Goal: Check status: Check status

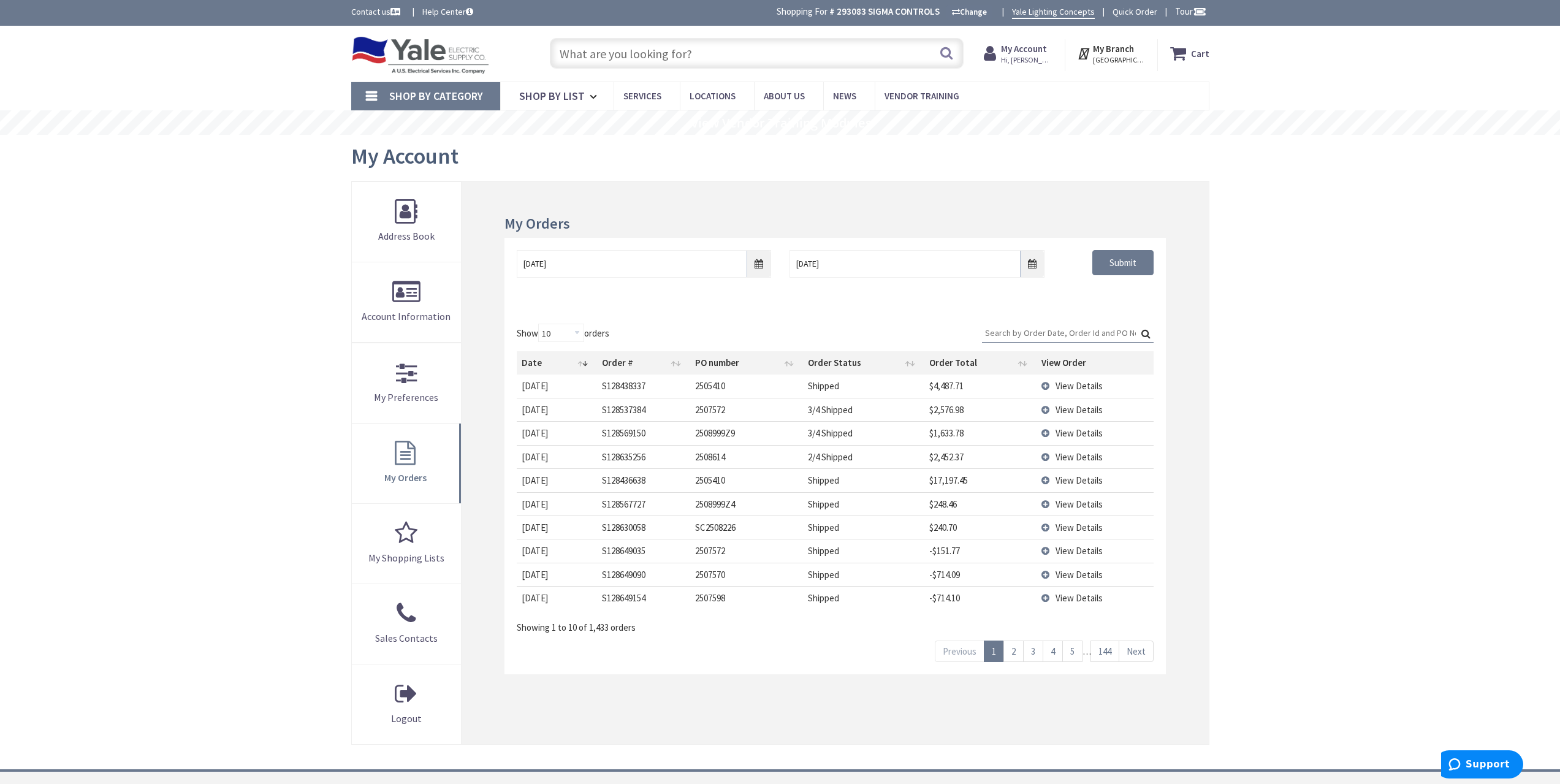
click at [1070, 333] on input "Search:" at bounding box center [1068, 333] width 172 height 18
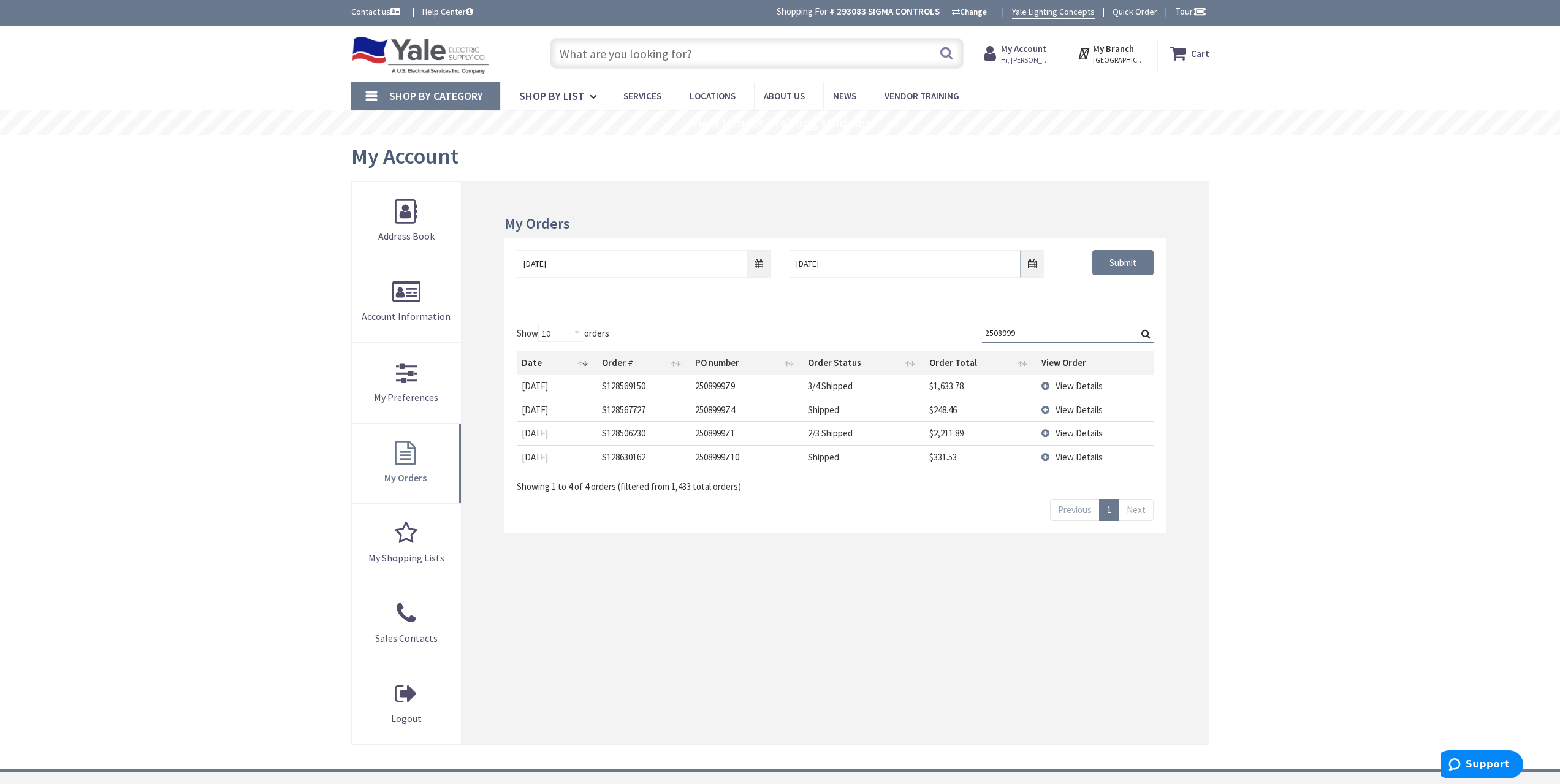
click at [1076, 381] on span "View Details" at bounding box center [1080, 386] width 47 height 12
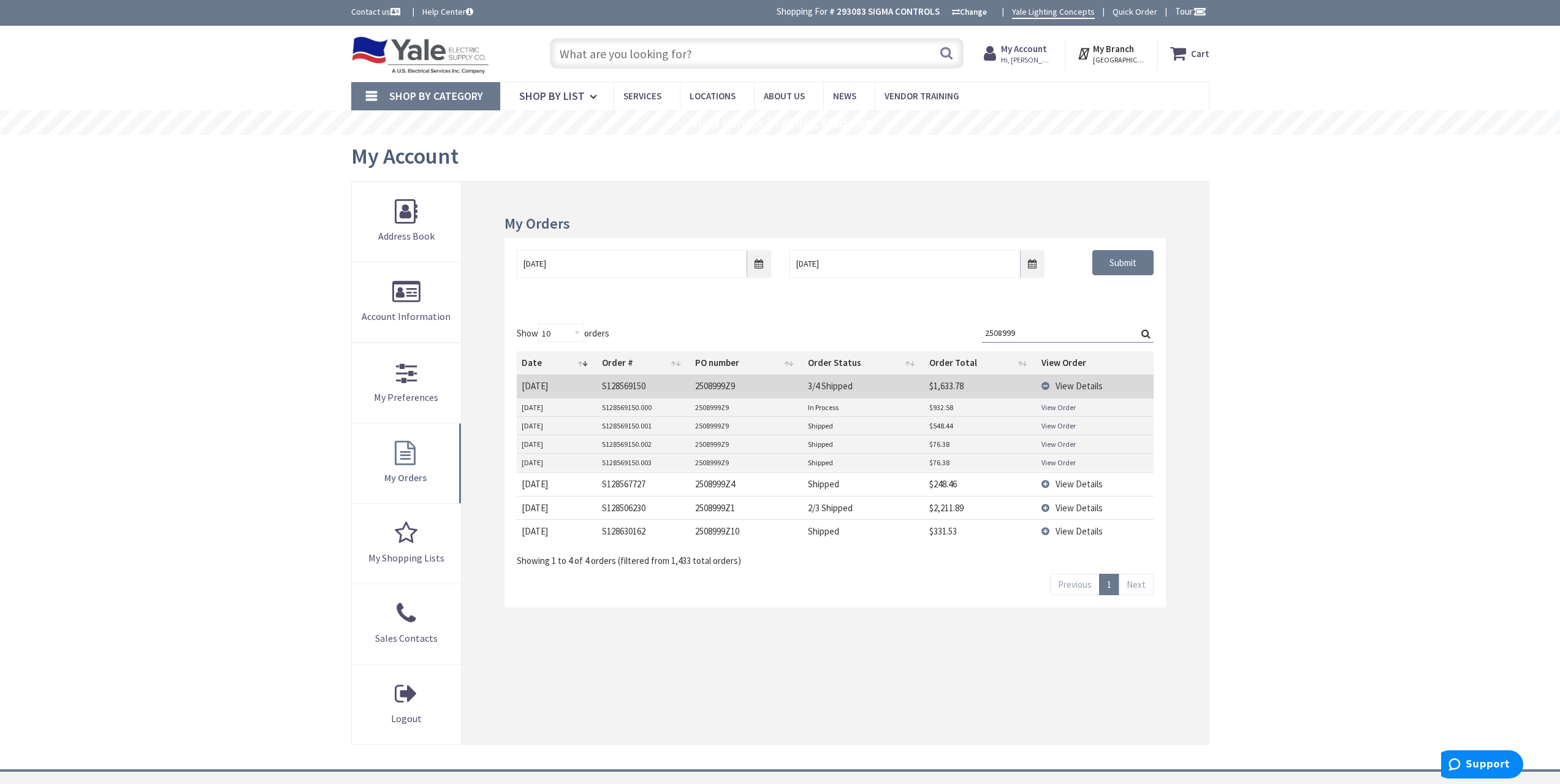
click at [1082, 385] on span "View Details" at bounding box center [1080, 386] width 47 height 12
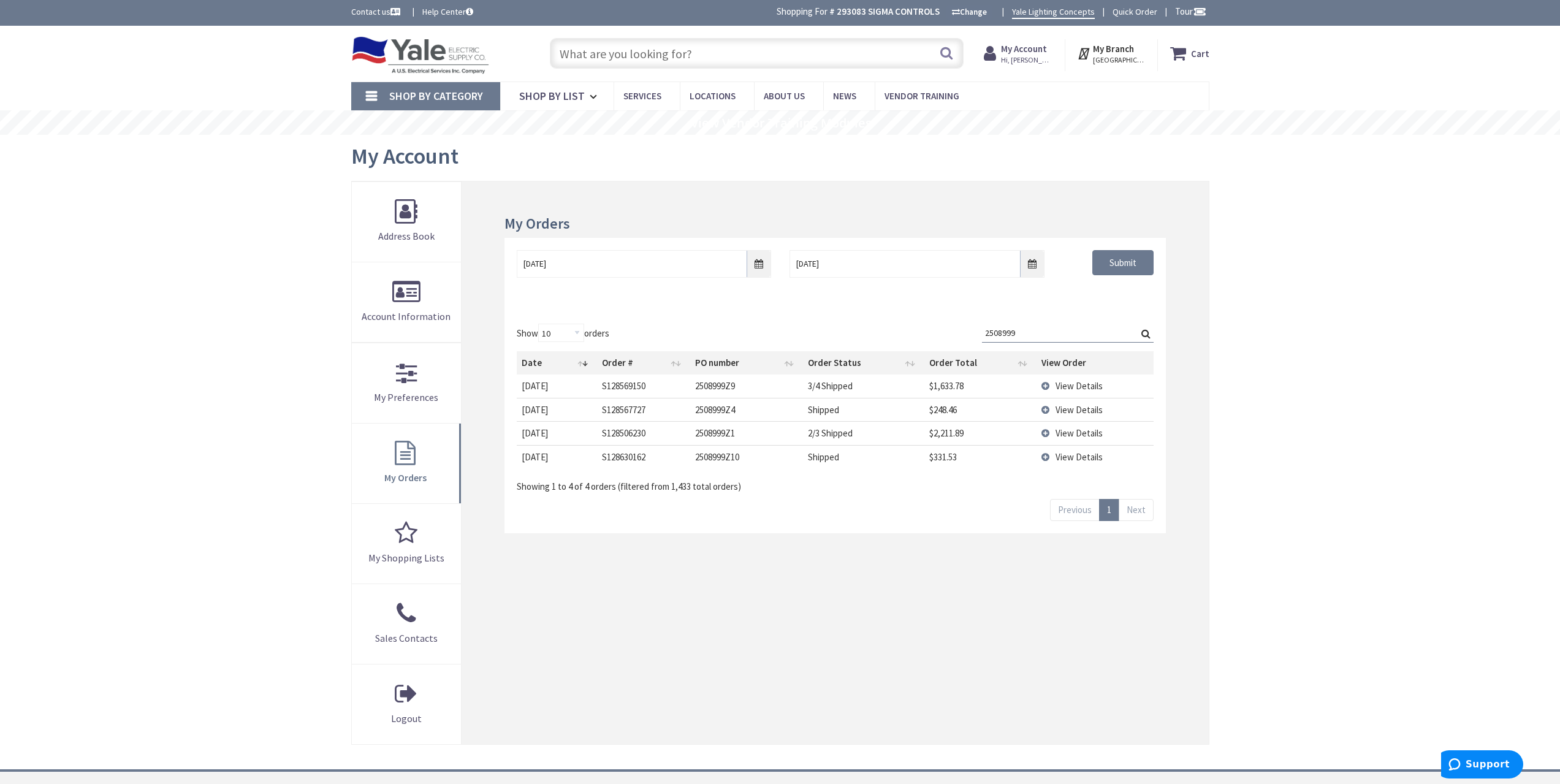
drag, startPoint x: 1013, startPoint y: 329, endPoint x: 889, endPoint y: 329, distance: 124.0
click at [891, 329] on div "Show 10 25 50 100 orders Search: 2508999 Date Order # PO number Order Status Or…" at bounding box center [835, 408] width 637 height 169
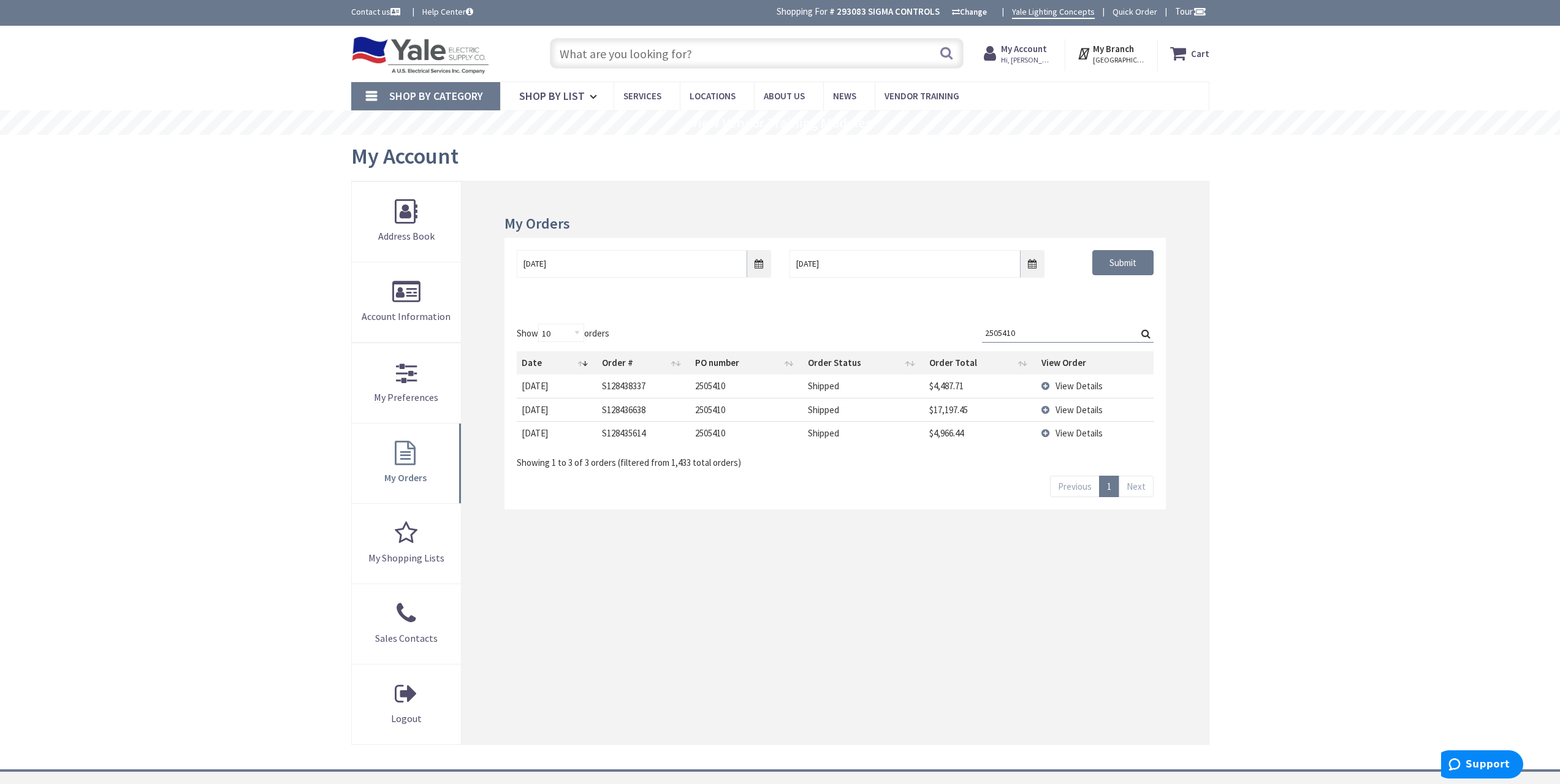
click at [1076, 436] on span "View Details" at bounding box center [1080, 433] width 47 height 12
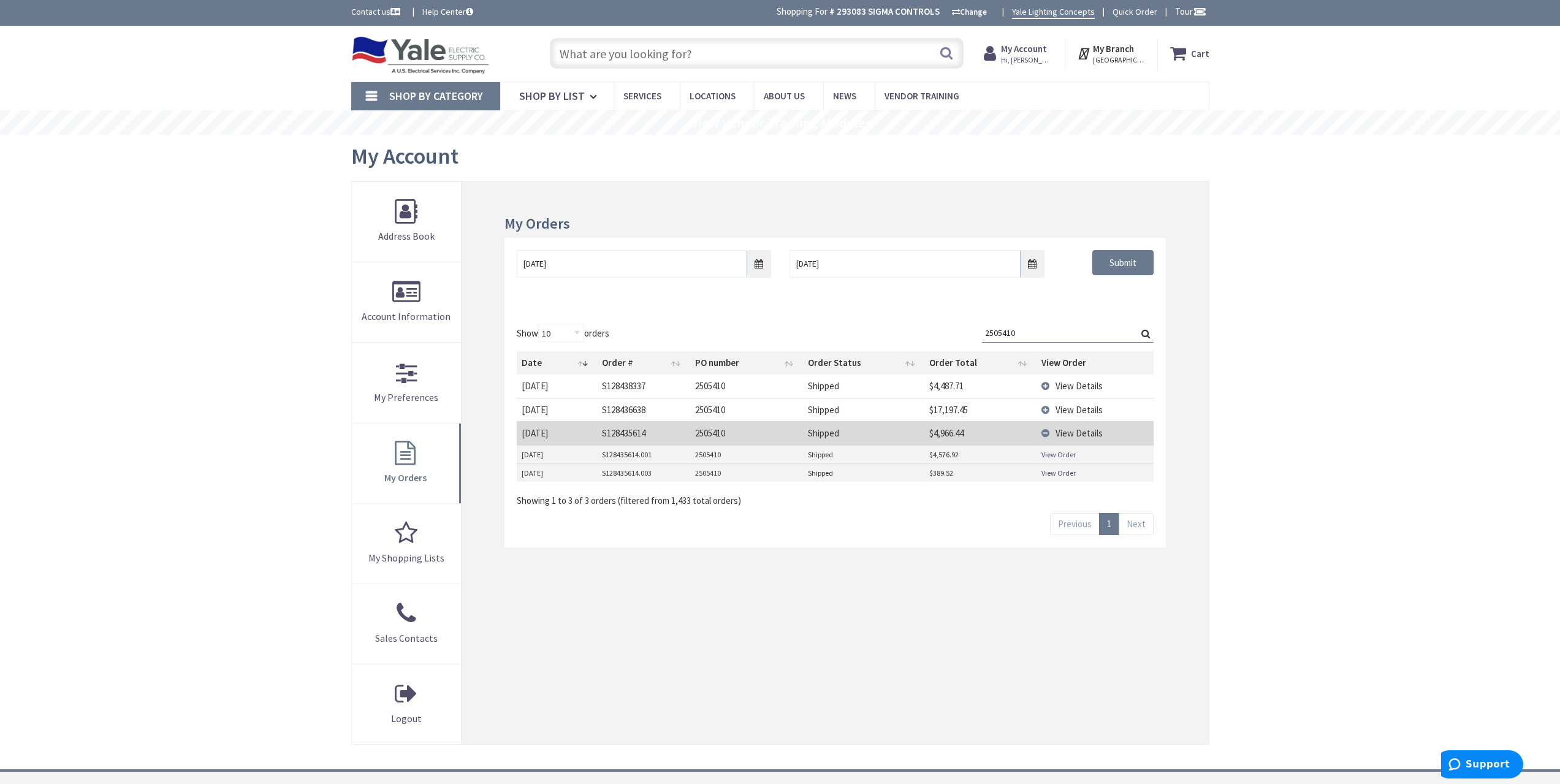
click at [1074, 409] on span "View Details" at bounding box center [1080, 410] width 47 height 12
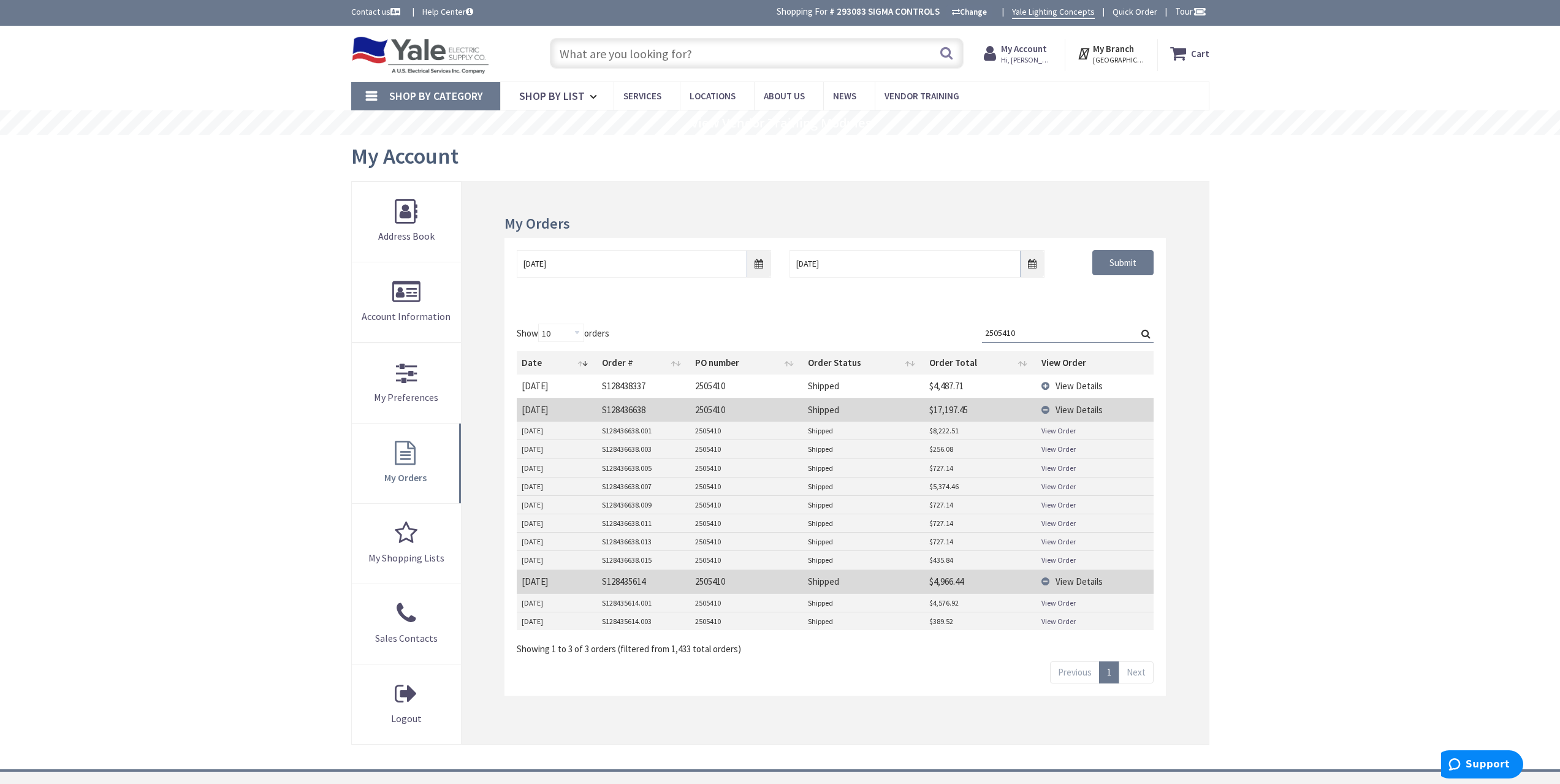
click at [1072, 382] on span "View Details" at bounding box center [1080, 386] width 47 height 12
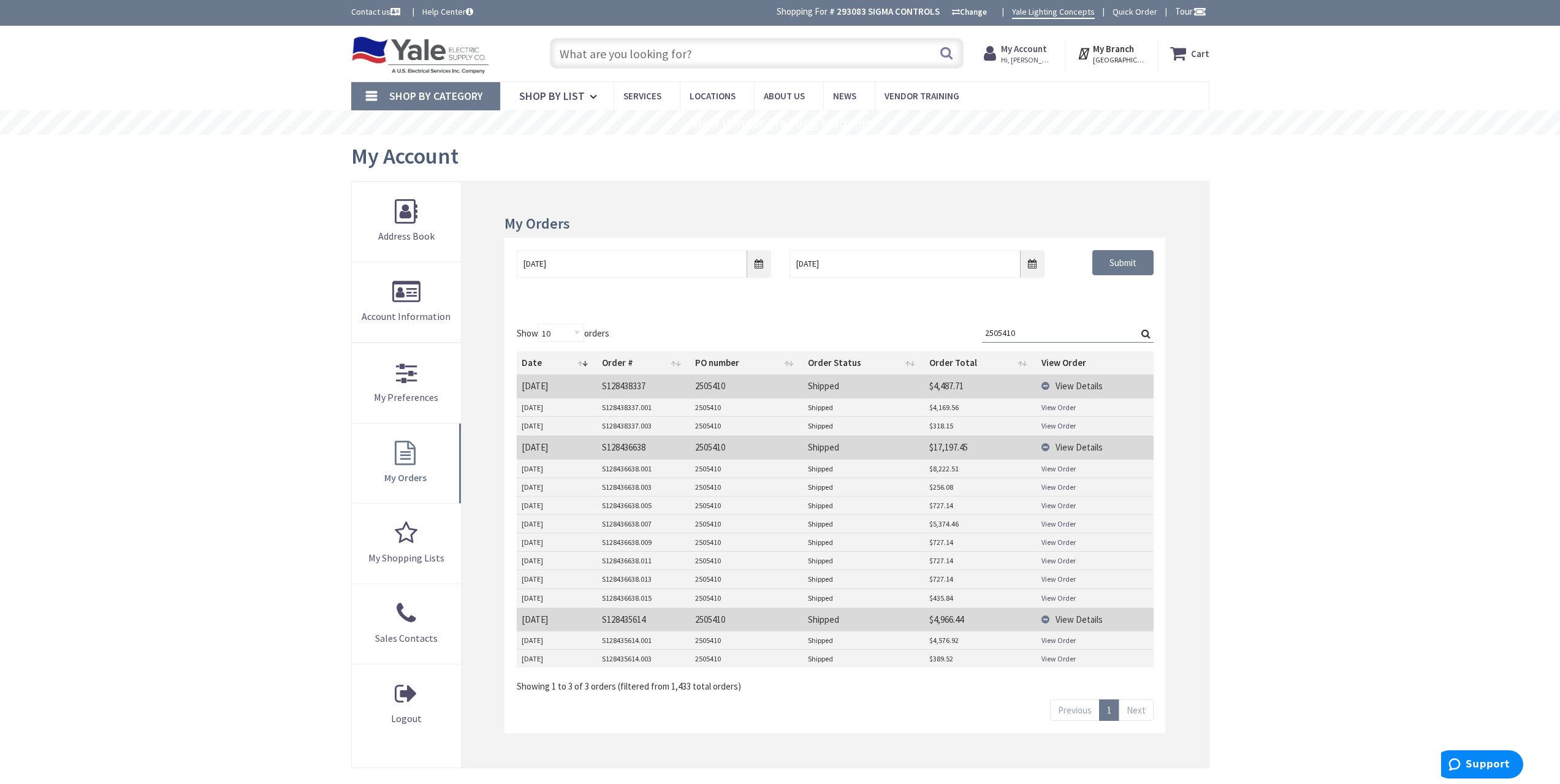
drag, startPoint x: 1032, startPoint y: 326, endPoint x: 925, endPoint y: 331, distance: 107.1
click at [931, 331] on div "Show 10 25 50 100 orders Search: 2505410 Date Order # PO number Order Status Or…" at bounding box center [835, 508] width 637 height 369
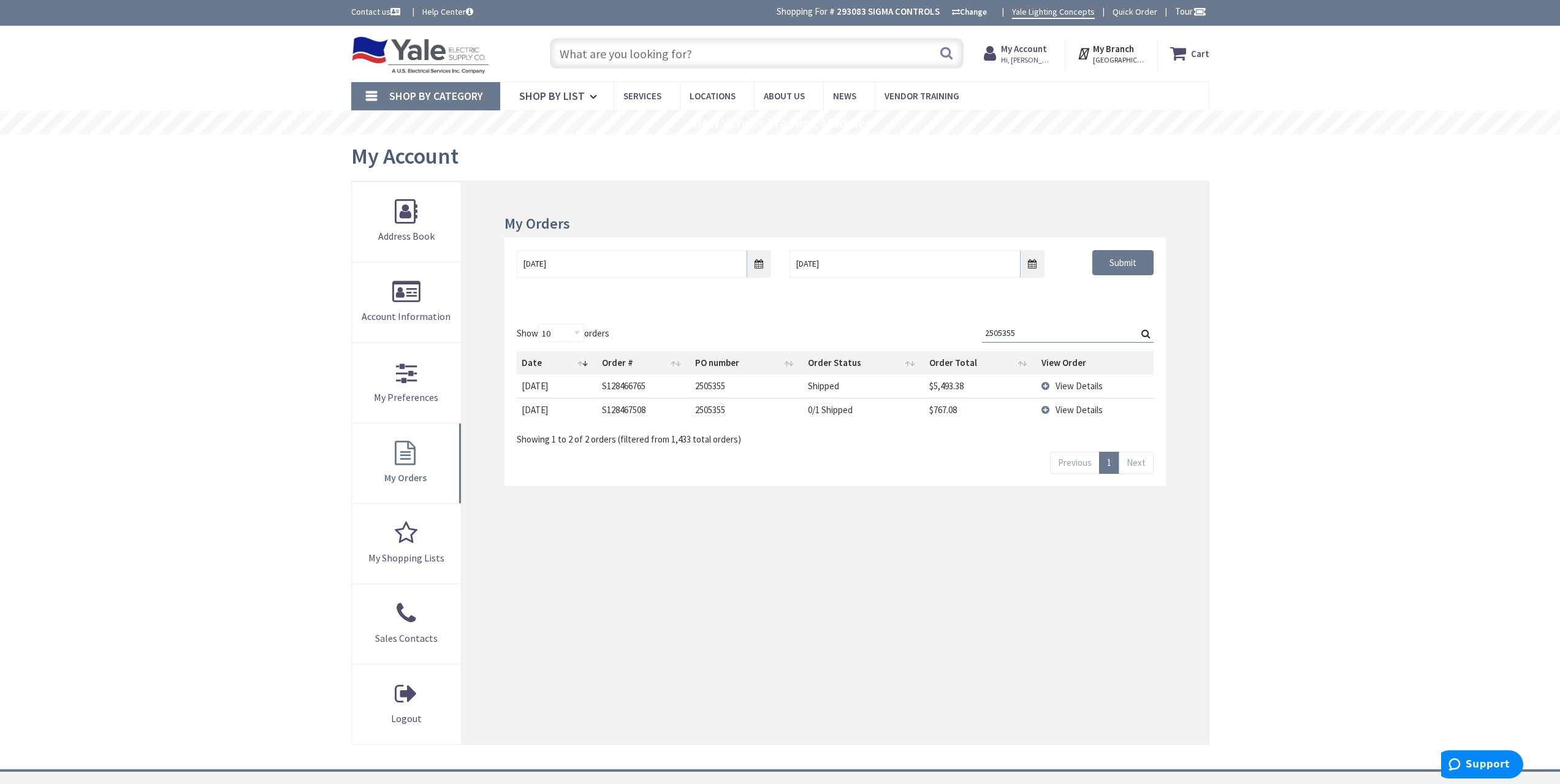
click at [1069, 411] on span "View Details" at bounding box center [1080, 410] width 47 height 12
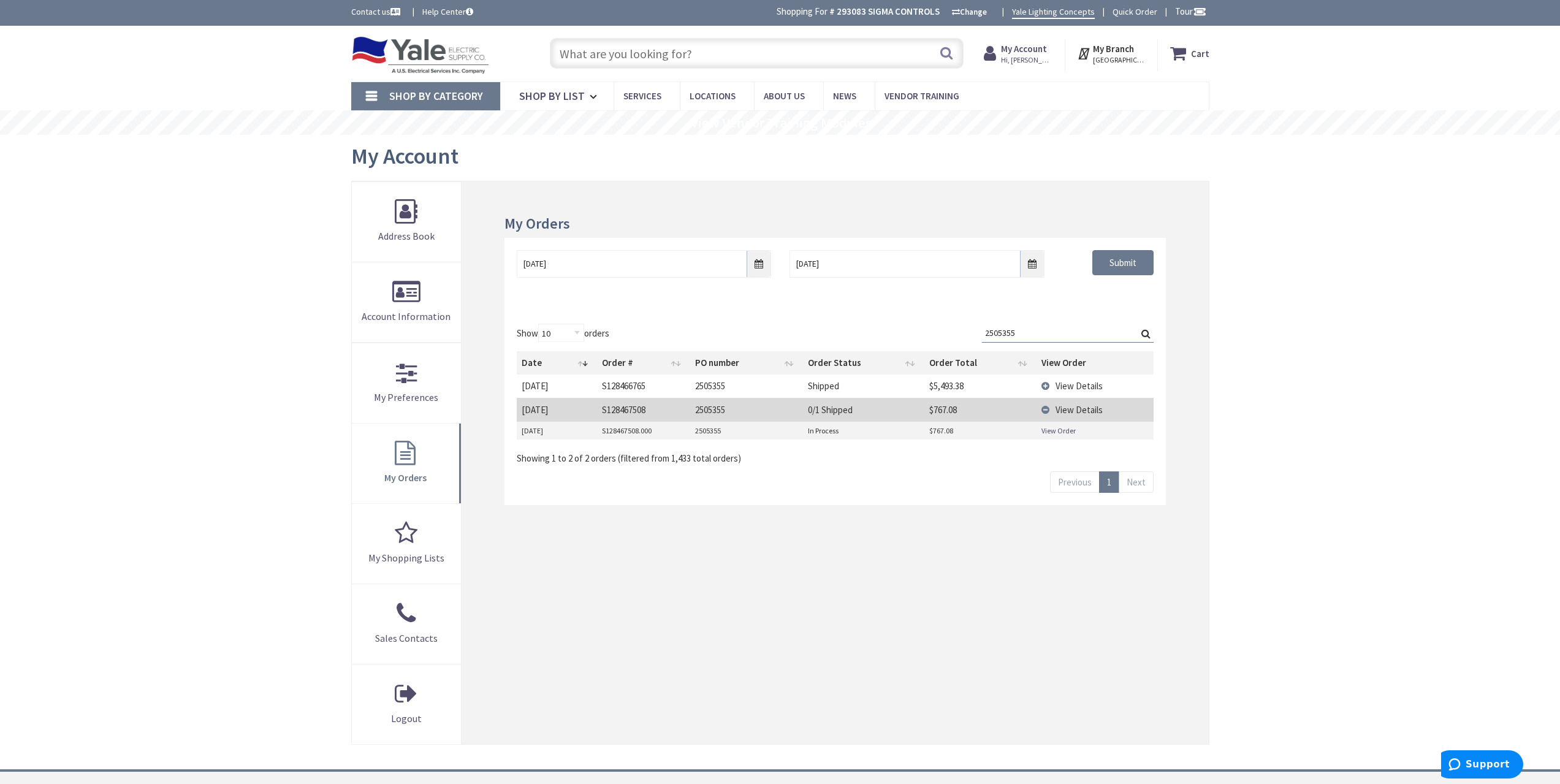
click at [1073, 387] on span "View Details" at bounding box center [1080, 386] width 47 height 12
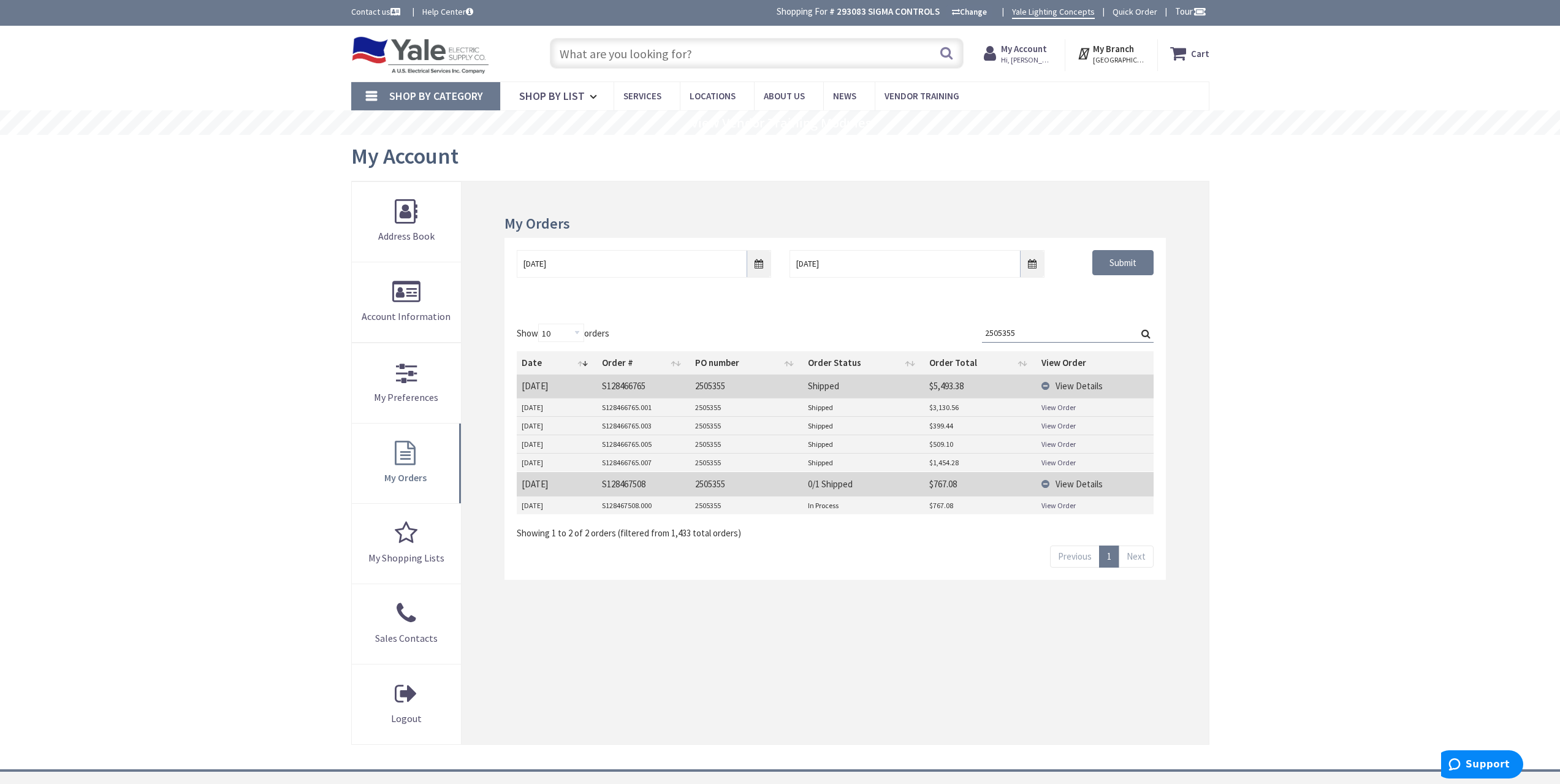
drag, startPoint x: 1019, startPoint y: 325, endPoint x: 947, endPoint y: 328, distance: 72.1
click at [947, 328] on div "Show 10 25 50 100 orders Search: 2505355 Date Order # PO number Order Status Or…" at bounding box center [835, 431] width 637 height 216
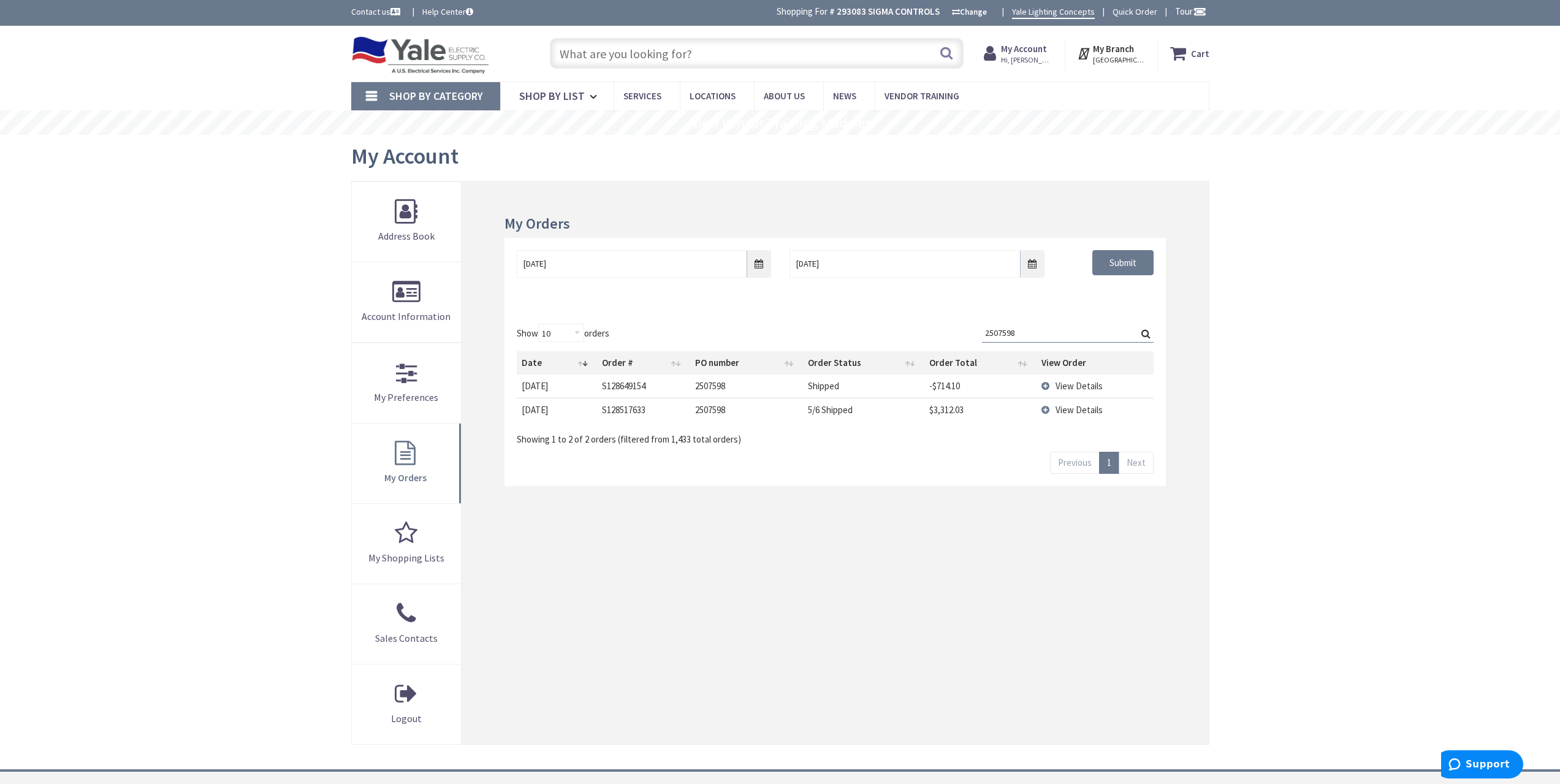
click at [1084, 415] on td "View Details" at bounding box center [1095, 409] width 117 height 23
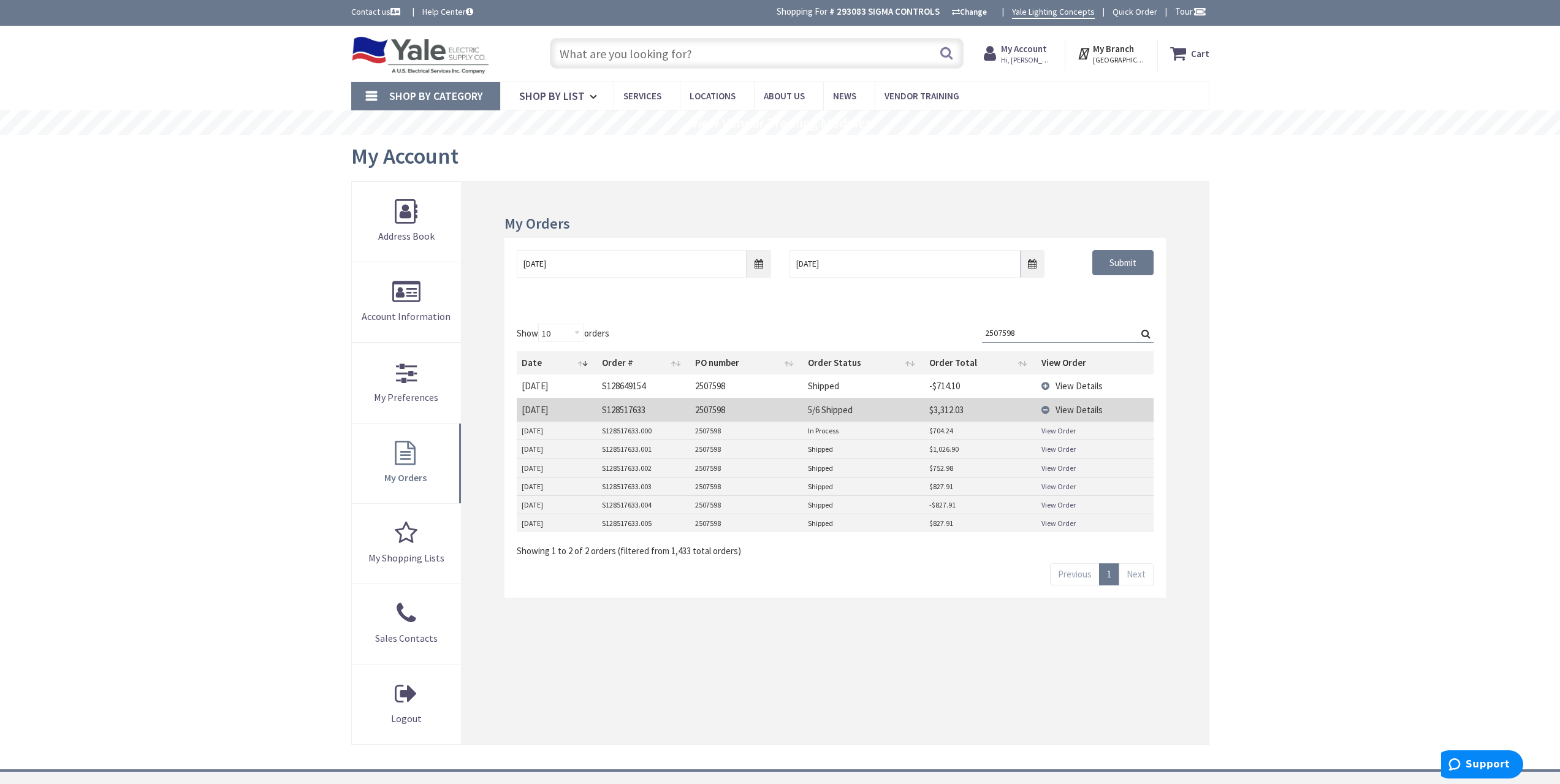
drag, startPoint x: 1027, startPoint y: 330, endPoint x: 890, endPoint y: 323, distance: 137.2
click at [891, 323] on div "Show 10 25 50 100 orders Search: 2507598 Date Order # PO number Order Status Or…" at bounding box center [835, 440] width 637 height 234
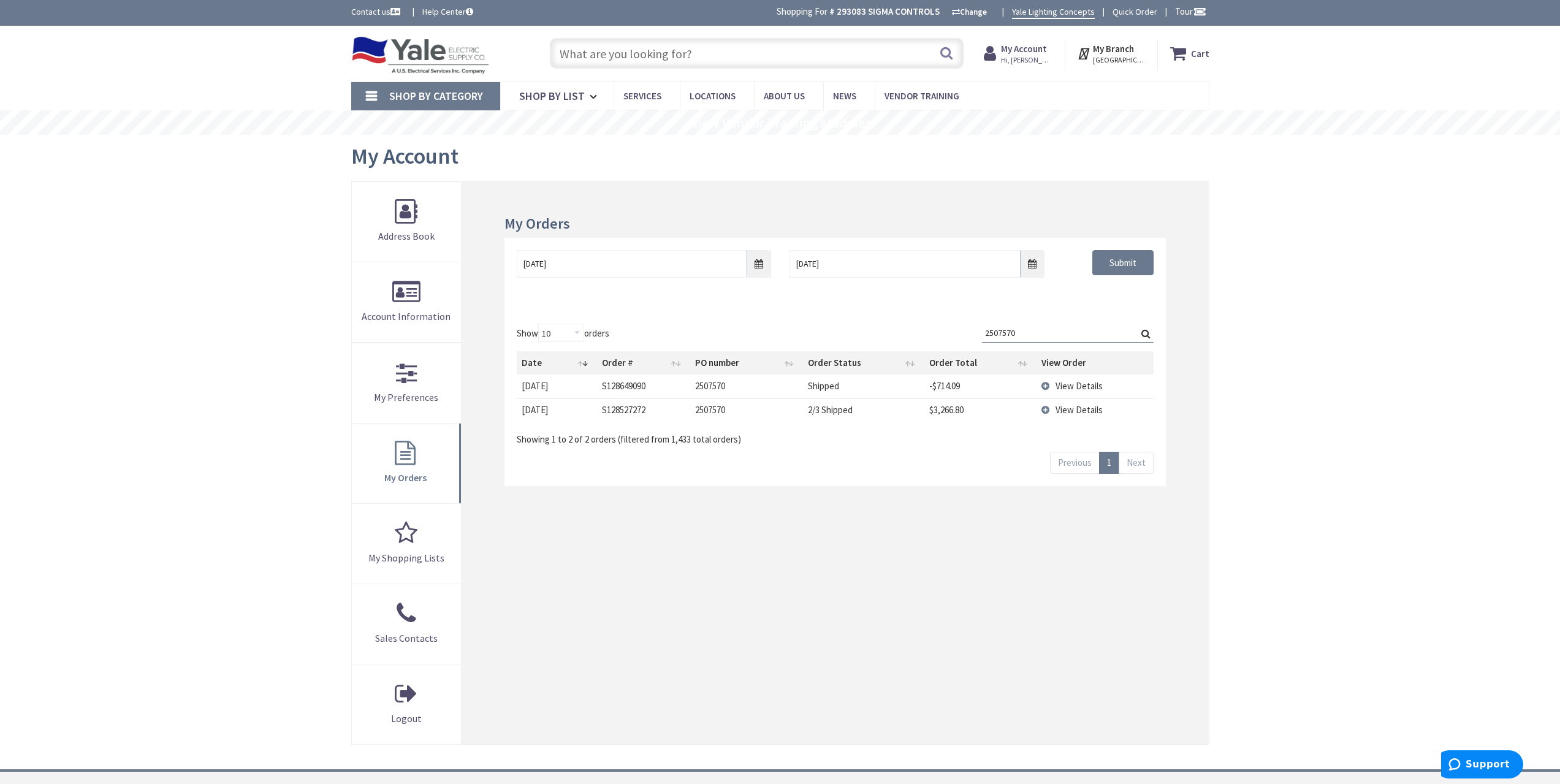
click at [1063, 413] on span "View Details" at bounding box center [1080, 410] width 47 height 12
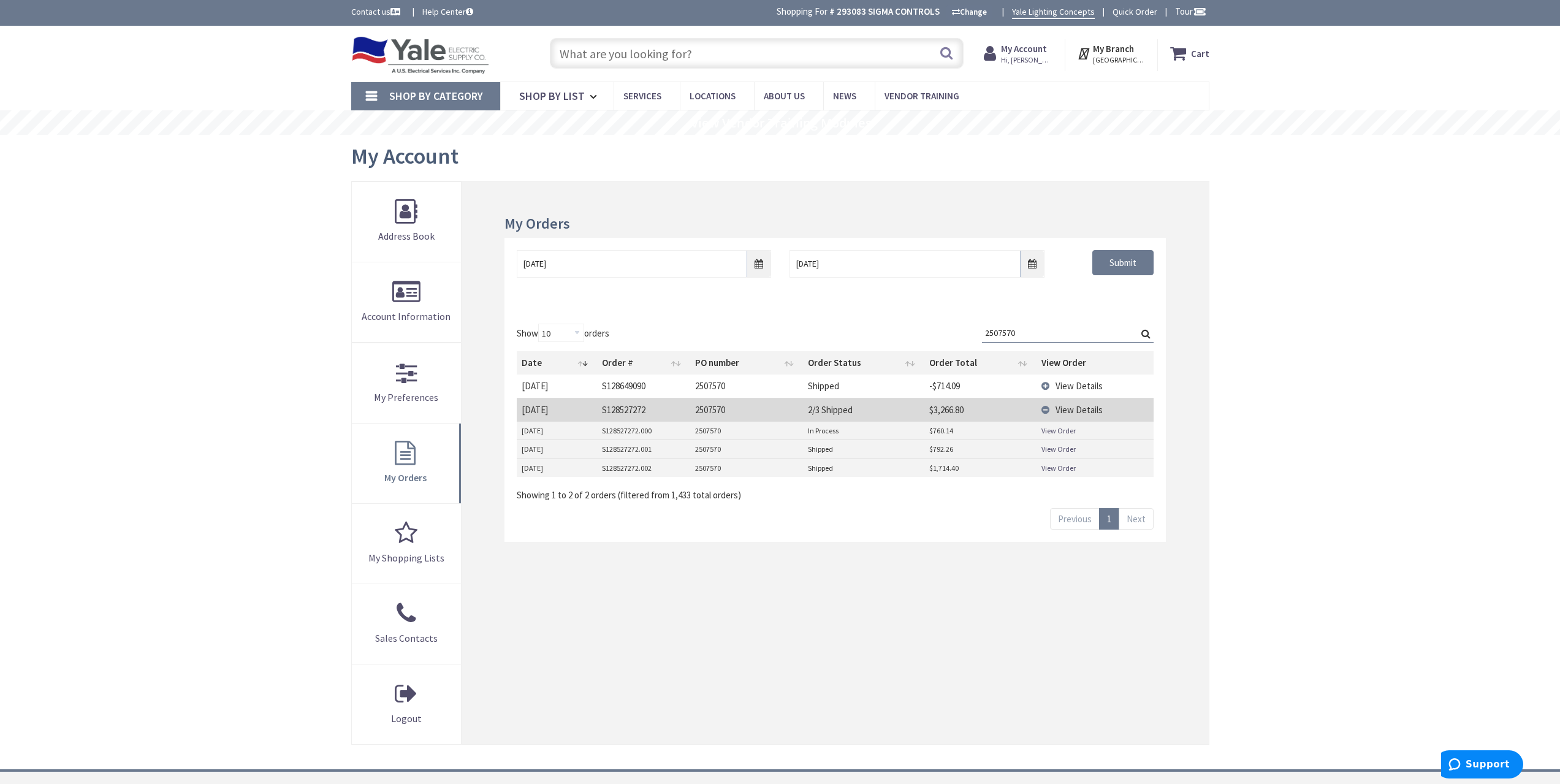
click at [1018, 334] on input "2507570" at bounding box center [1068, 333] width 172 height 18
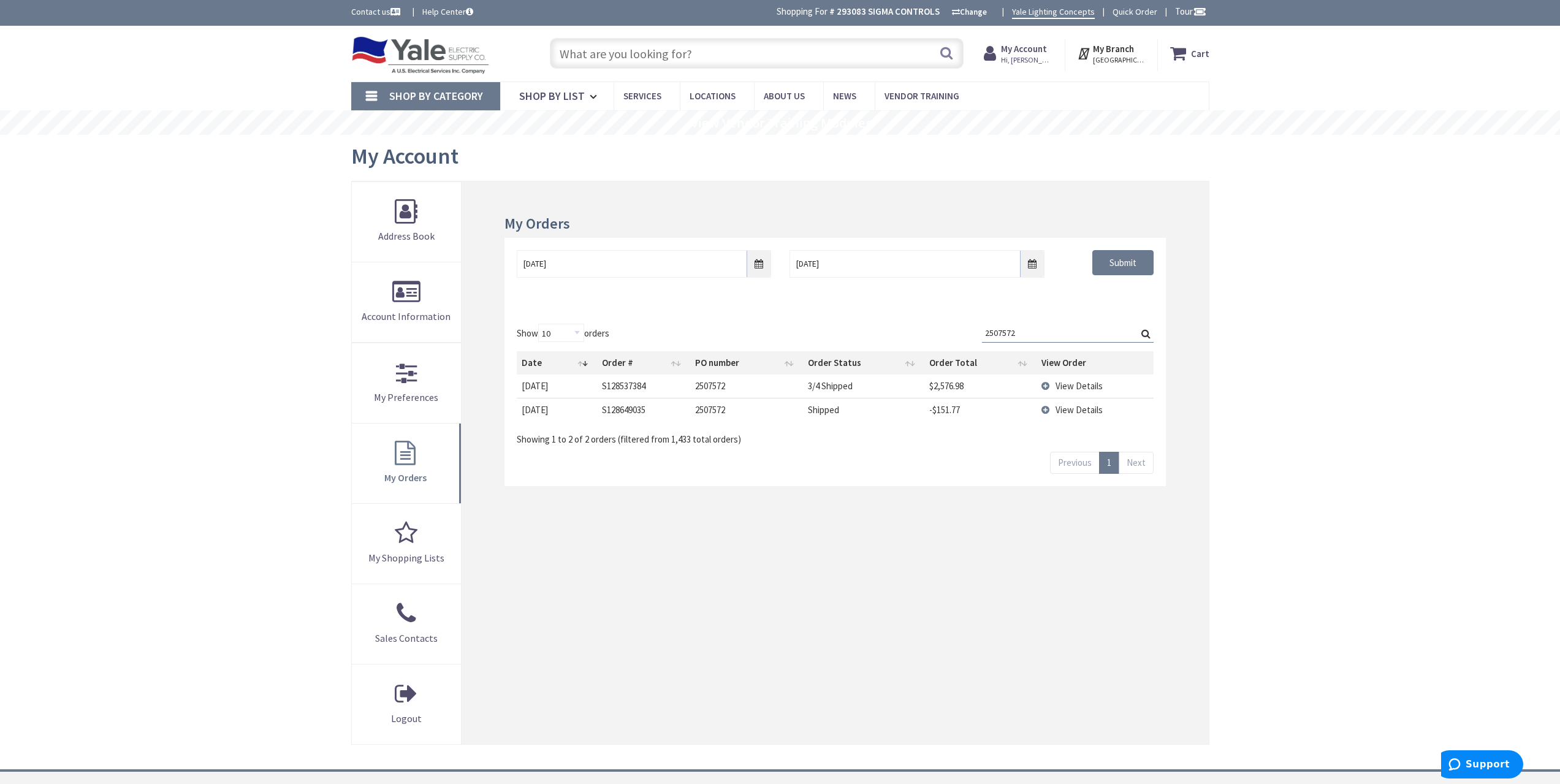
click at [1116, 380] on td "View Details" at bounding box center [1095, 386] width 117 height 23
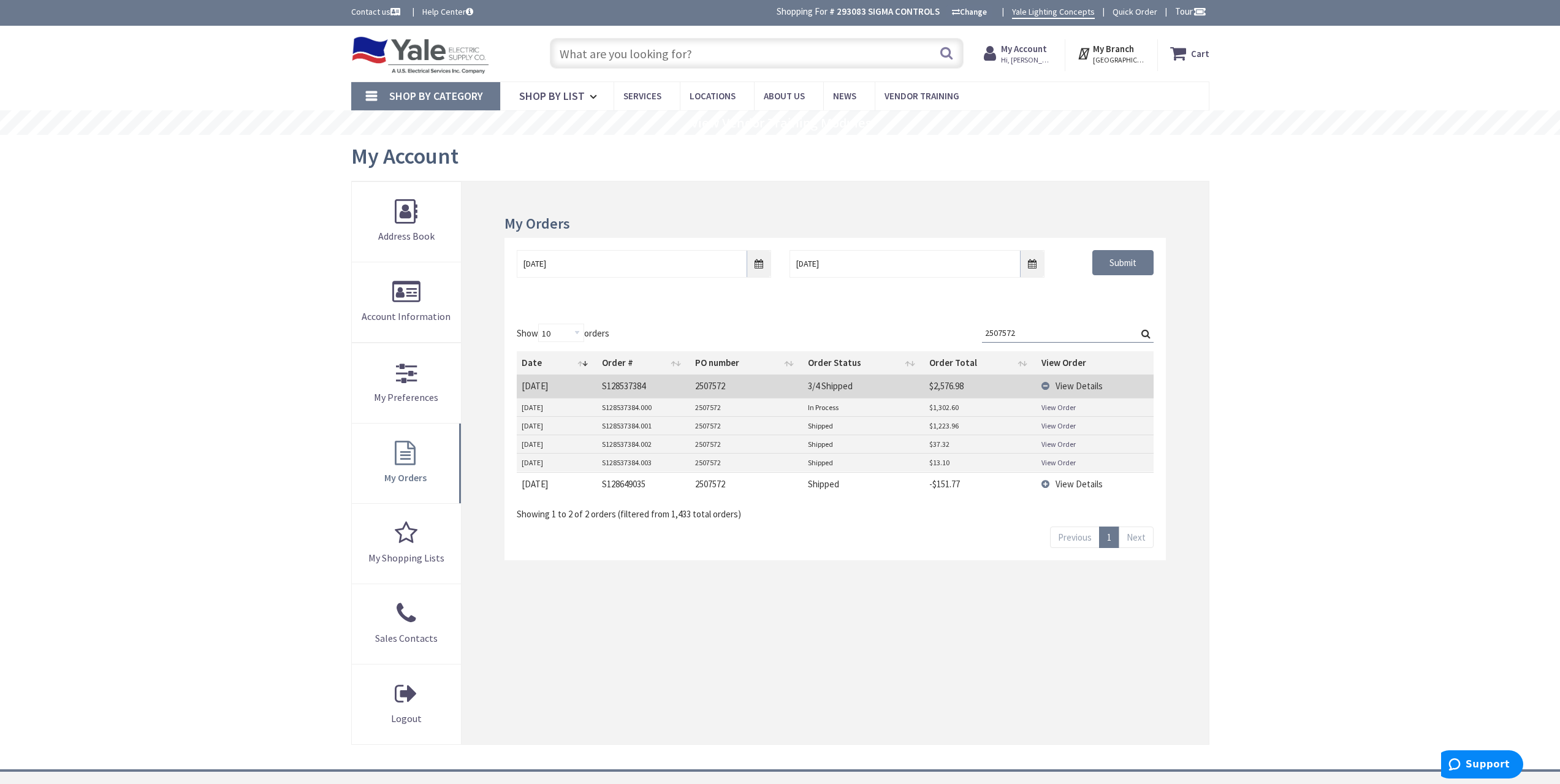
drag, startPoint x: 1032, startPoint y: 331, endPoint x: 906, endPoint y: 317, distance: 126.8
click at [910, 320] on div "Show 10 25 50 100 orders Search: 2507572 Date Order # PO number Order Status Or…" at bounding box center [835, 436] width 661 height 249
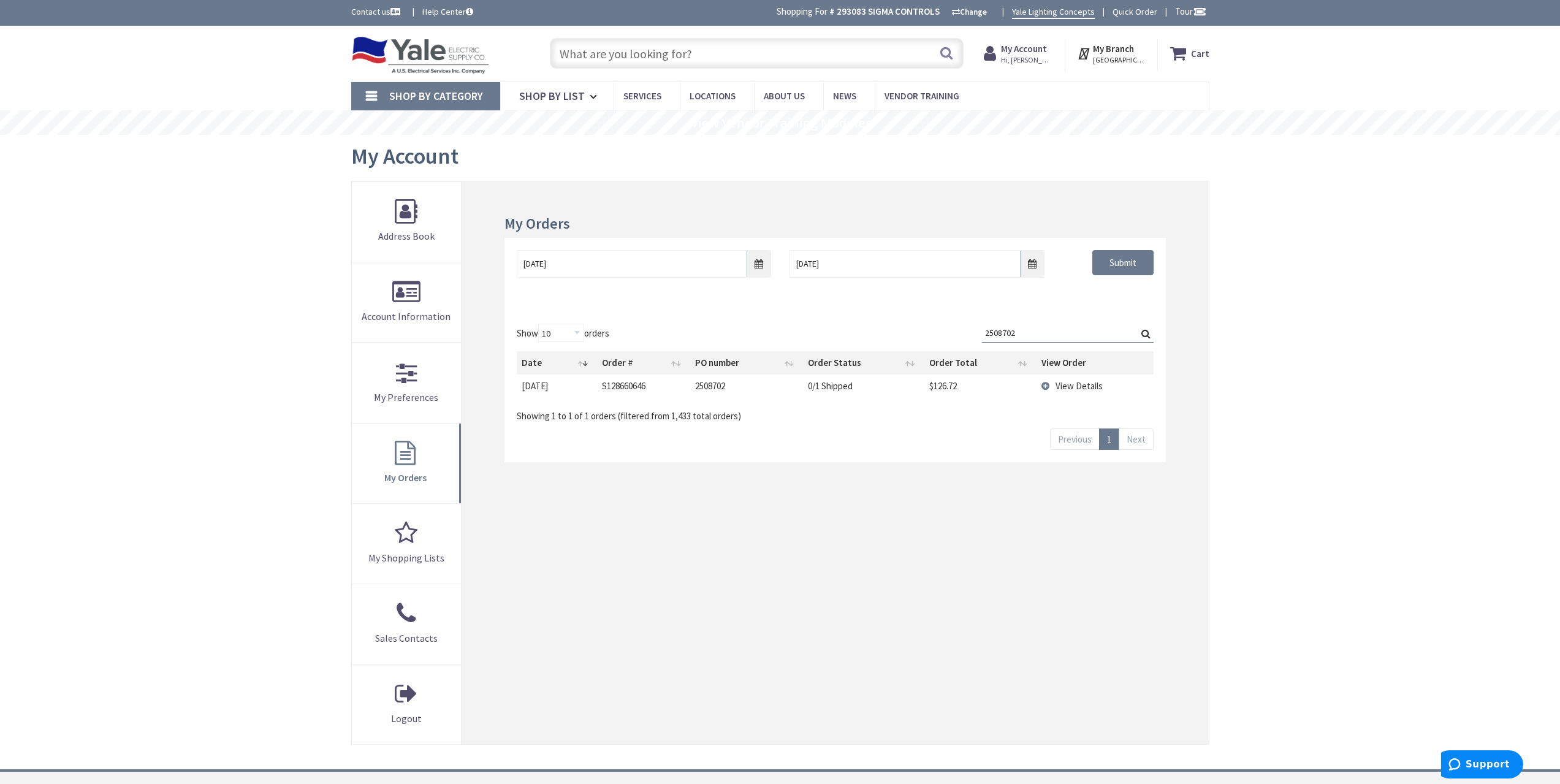
drag, startPoint x: 1017, startPoint y: 330, endPoint x: 897, endPoint y: 330, distance: 120.0
click at [900, 330] on div "Show 10 25 50 100 orders Search: 2508702 Date Order # PO number Order Status Or…" at bounding box center [835, 373] width 637 height 98
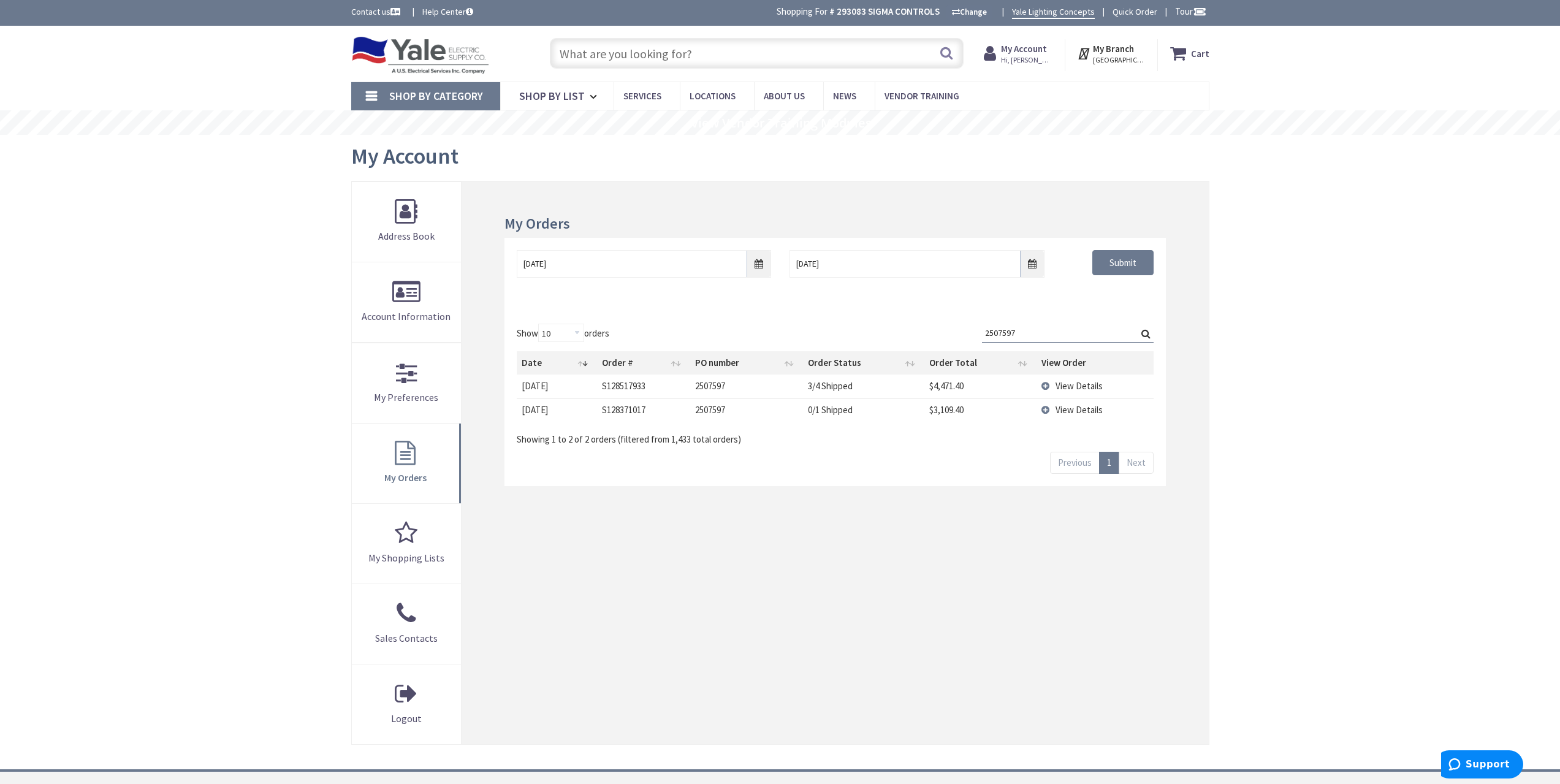
click at [1076, 406] on span "View Details" at bounding box center [1080, 410] width 47 height 12
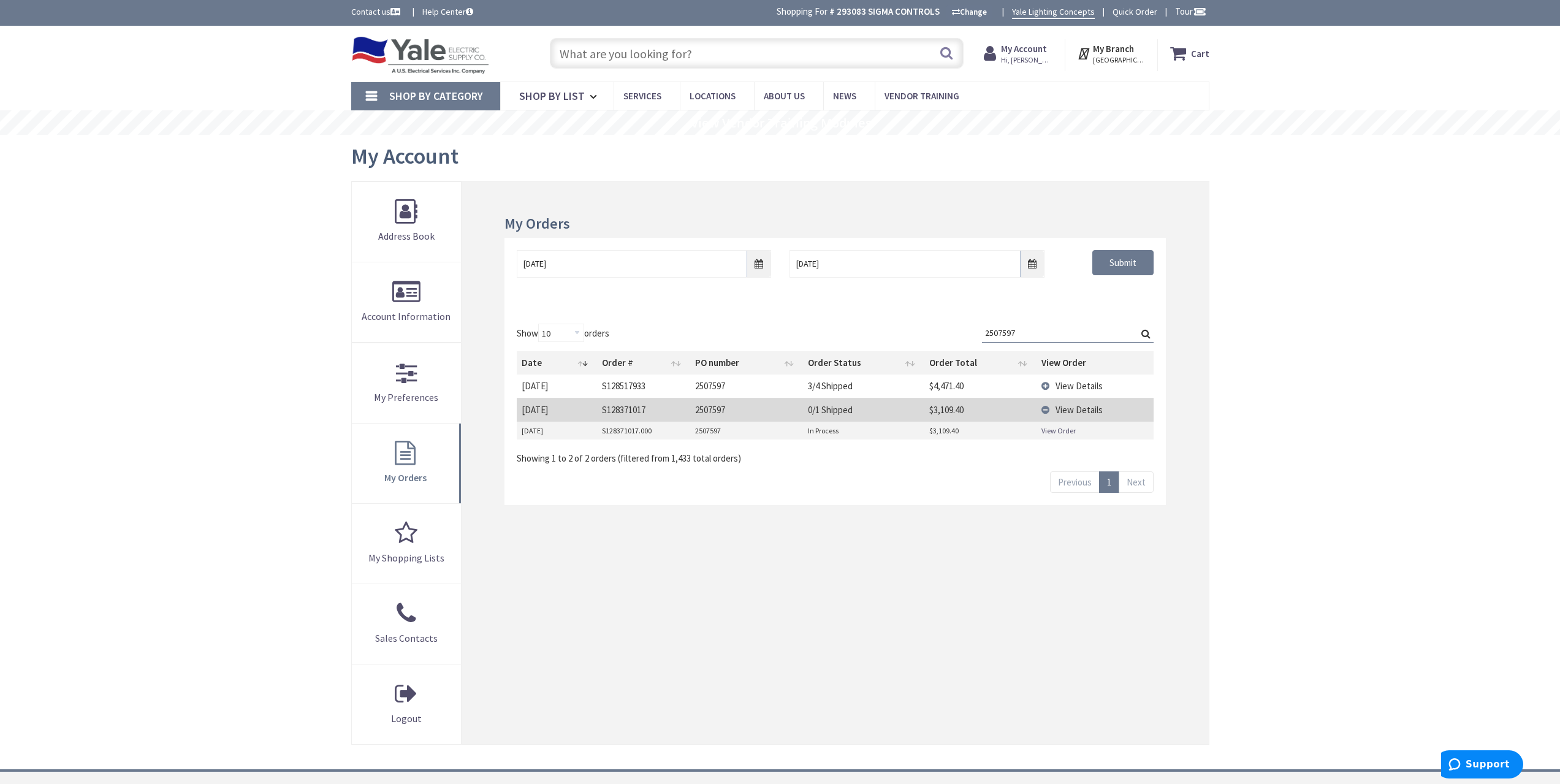
click at [1068, 387] on span "View Details" at bounding box center [1080, 386] width 47 height 12
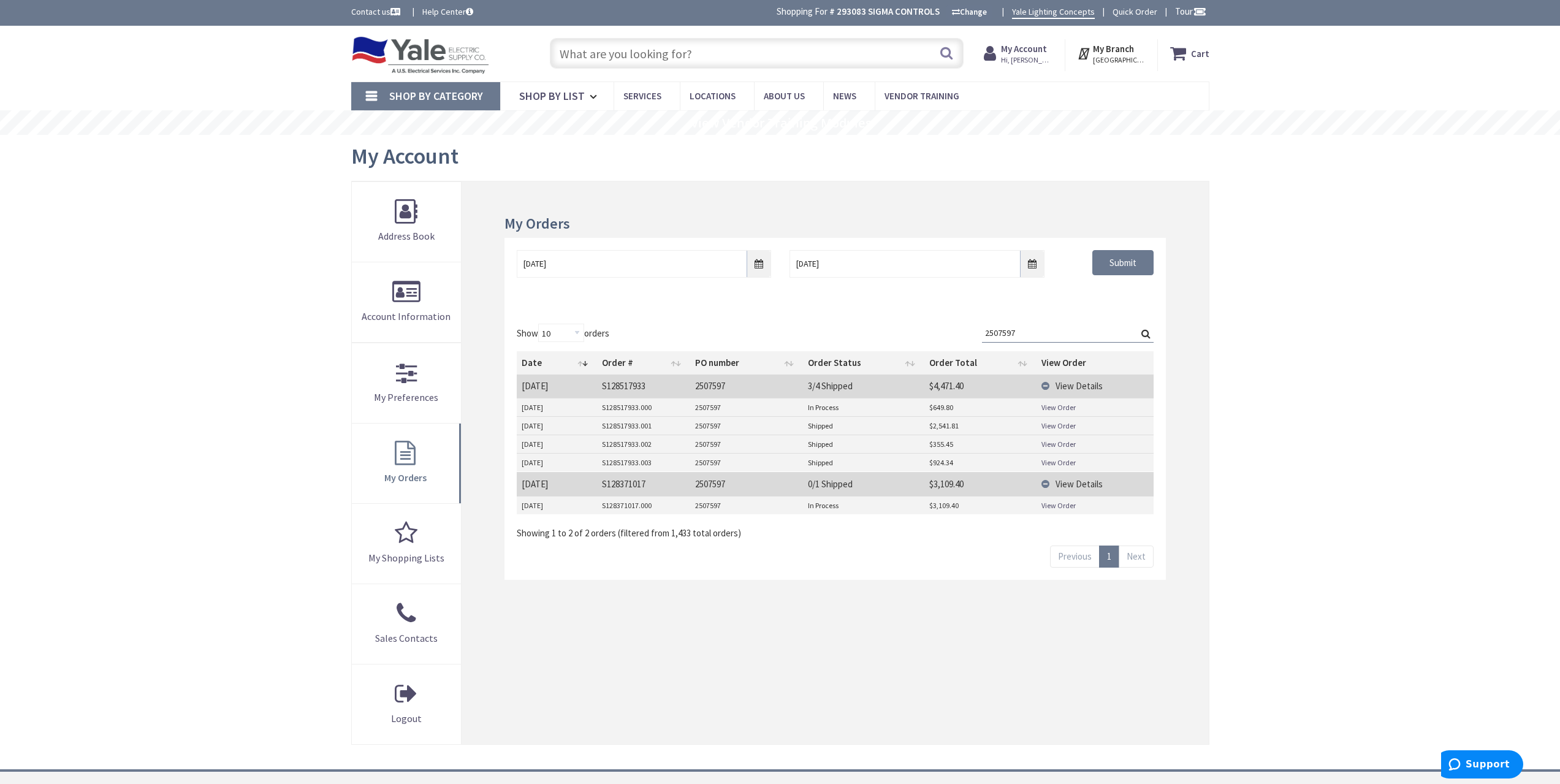
drag, startPoint x: 980, startPoint y: 327, endPoint x: 906, endPoint y: 325, distance: 74.0
click at [906, 325] on div "Show 10 25 50 100 orders Search: 2507597 Date Order # PO number Order Status Or…" at bounding box center [835, 431] width 637 height 216
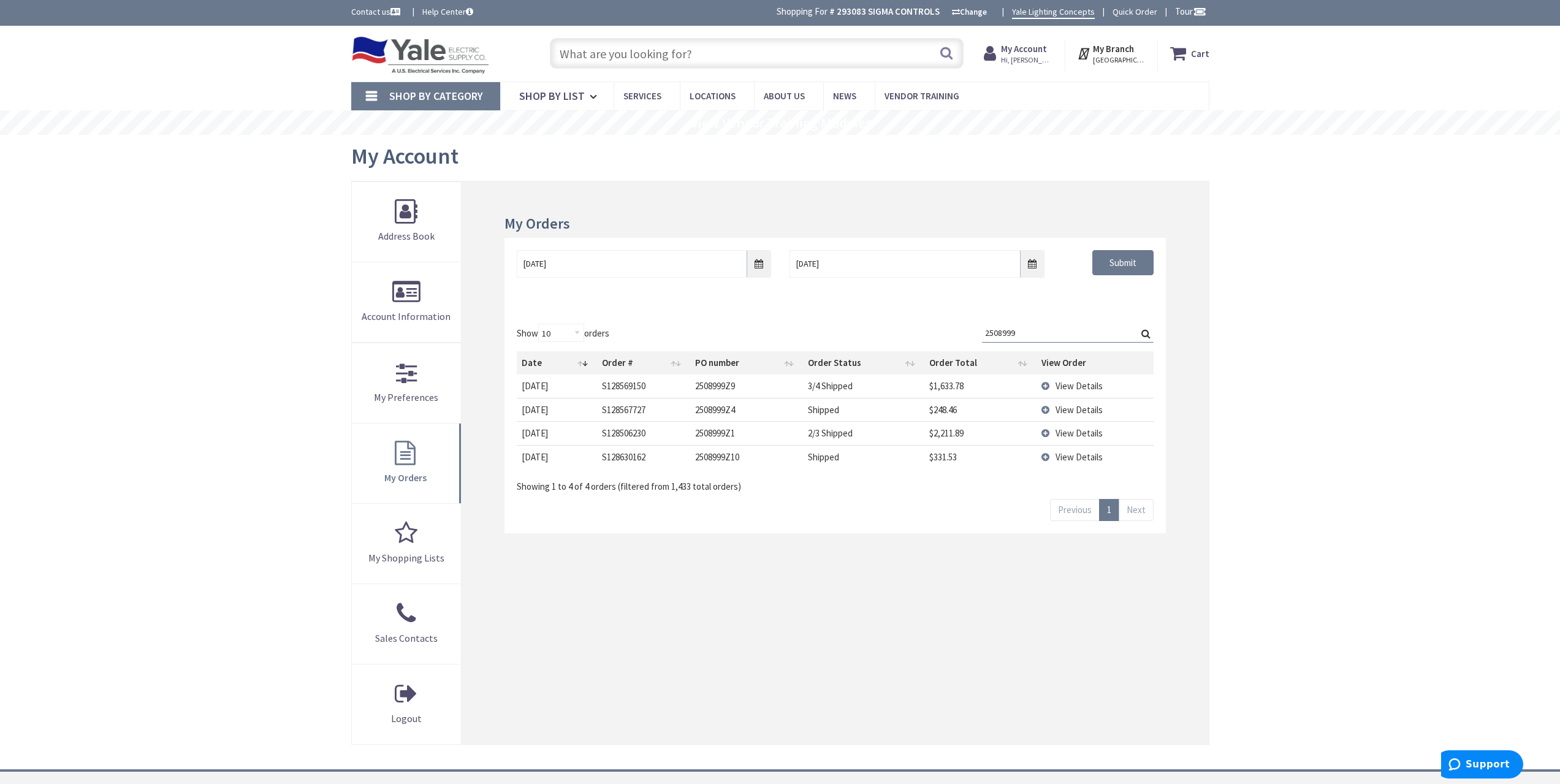
click at [1095, 377] on td "View Details" at bounding box center [1095, 386] width 117 height 23
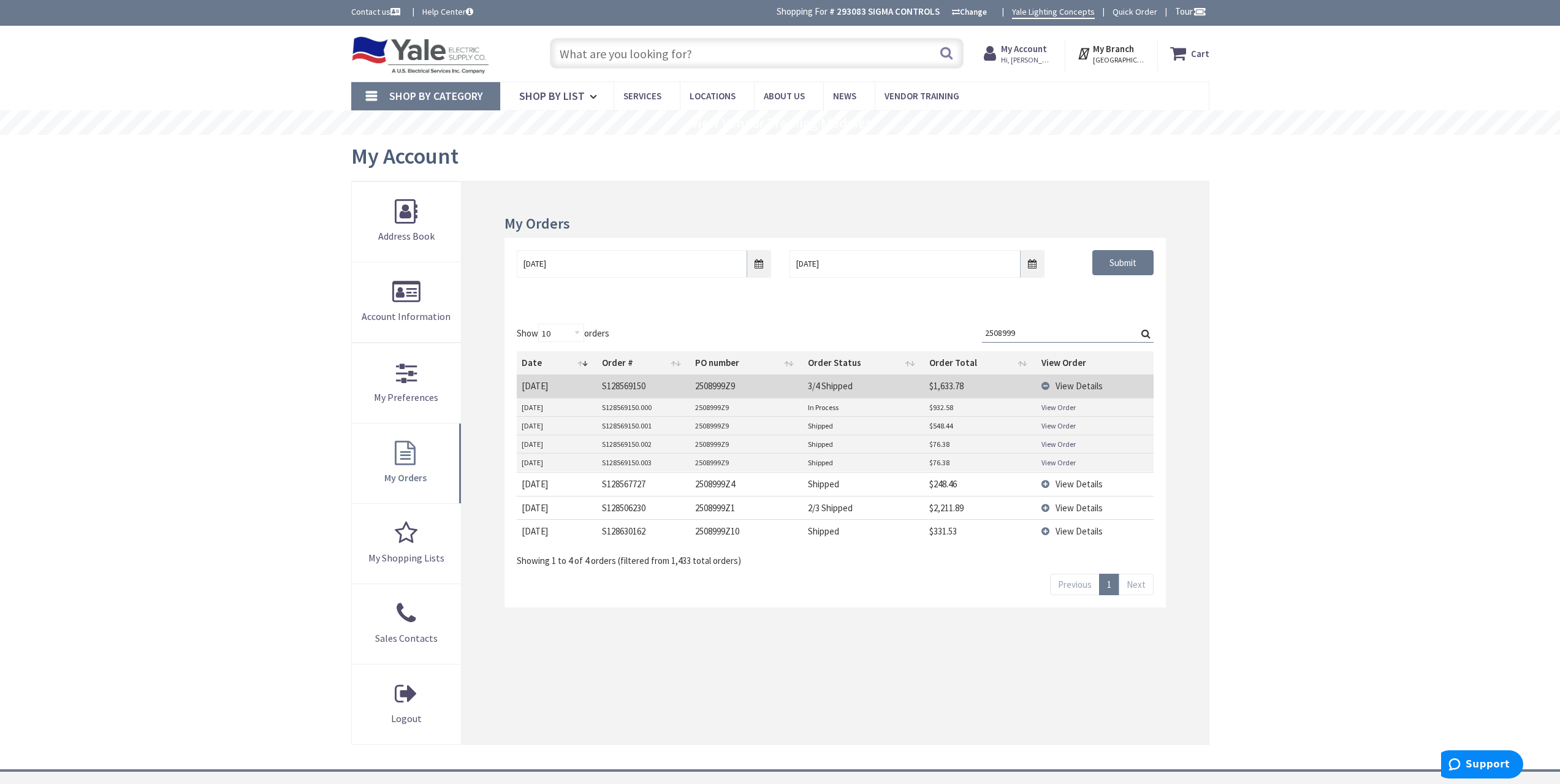
drag, startPoint x: 979, startPoint y: 328, endPoint x: 917, endPoint y: 331, distance: 62.1
click at [924, 330] on div "Show 10 25 50 100 orders Search: 2508999 Date Order # PO number Order Status Or…" at bounding box center [835, 445] width 637 height 244
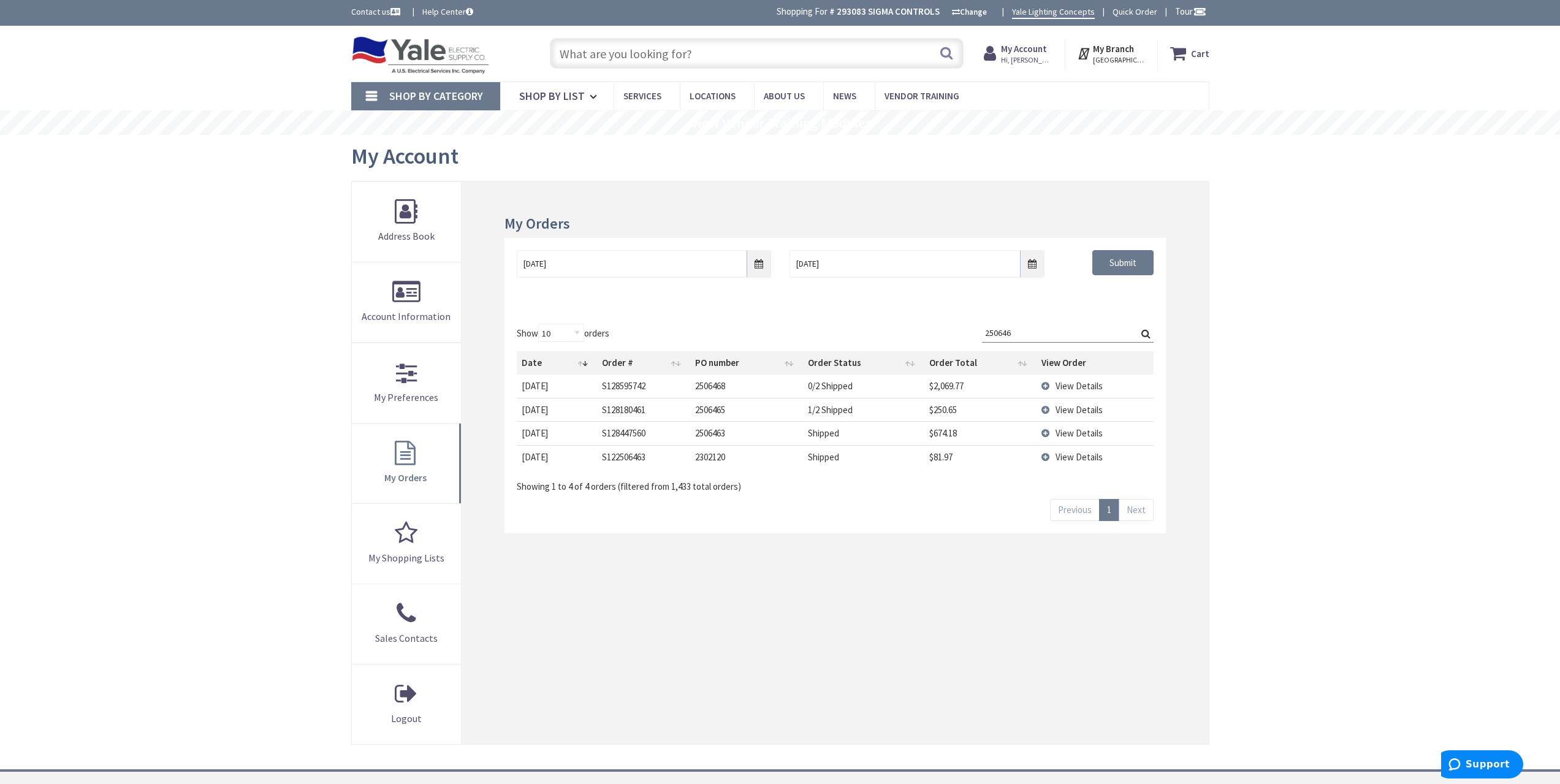
click at [1085, 381] on span "View Details" at bounding box center [1080, 386] width 47 height 12
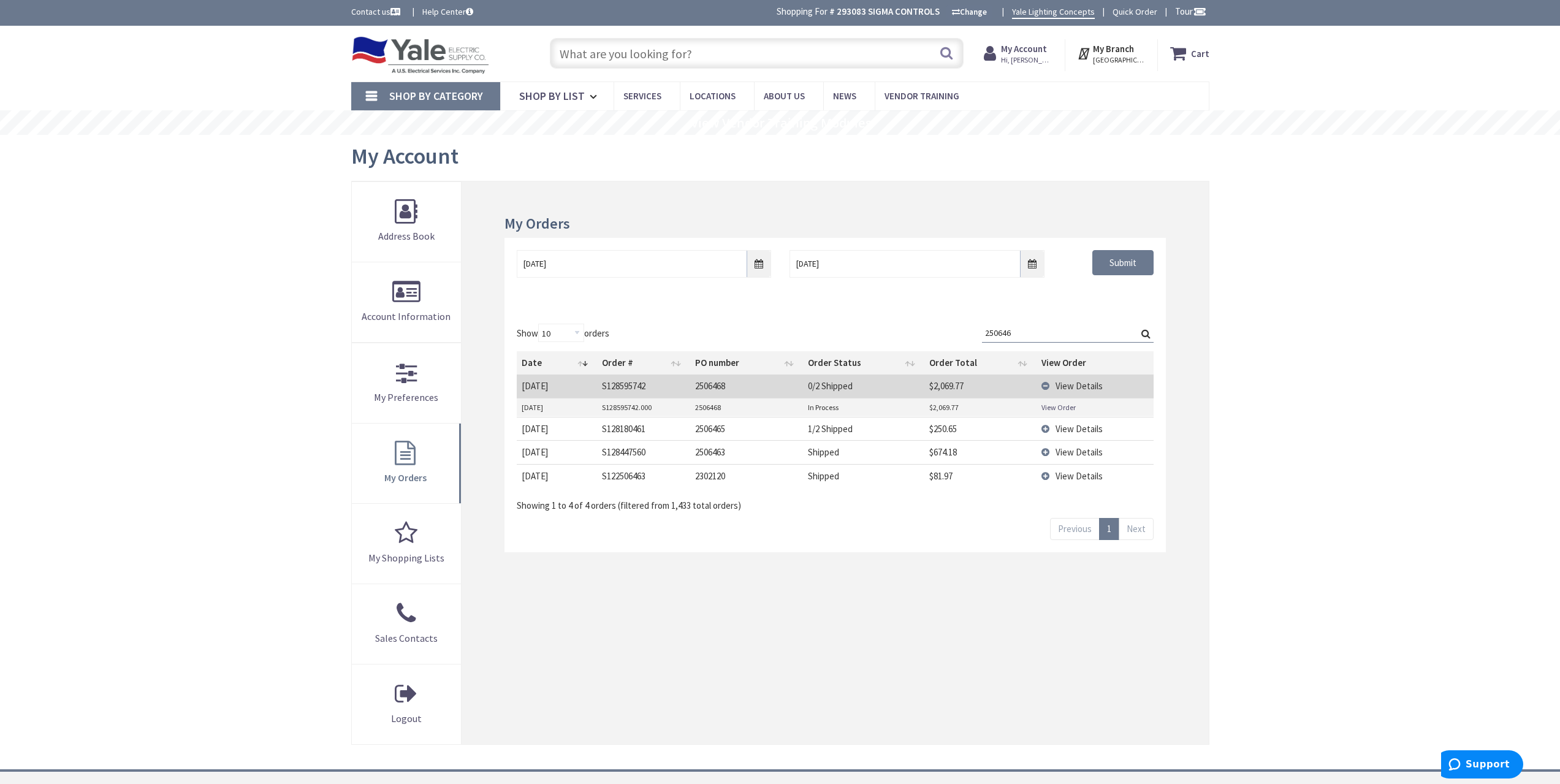
drag, startPoint x: 1030, startPoint y: 339, endPoint x: 917, endPoint y: 344, distance: 113.1
click at [917, 344] on div "Show 10 25 50 100 orders Search: 250646 Date Order # PO number Order Status Ord…" at bounding box center [835, 417] width 637 height 188
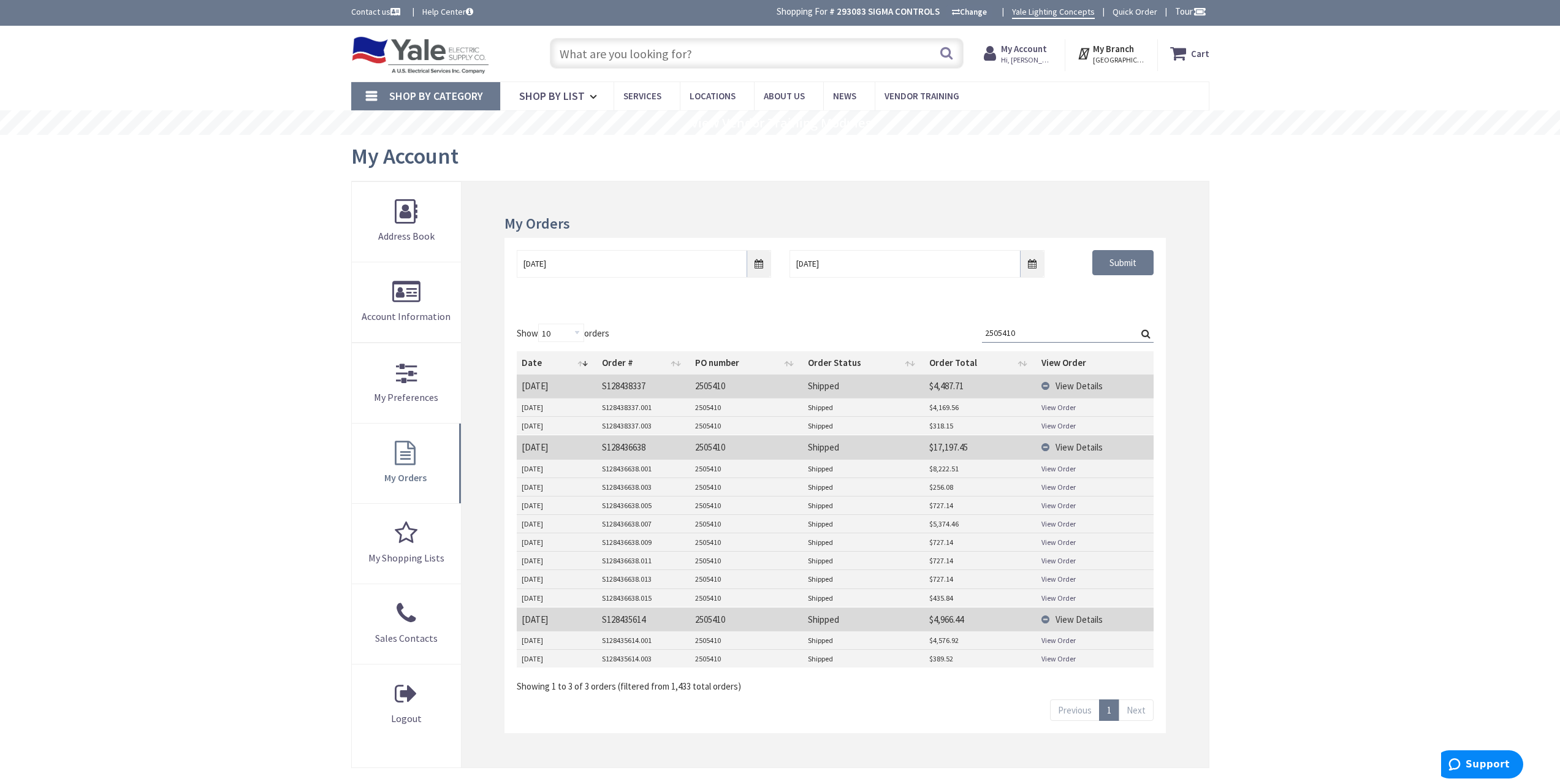
drag, startPoint x: 1032, startPoint y: 332, endPoint x: 819, endPoint y: 319, distance: 213.4
click at [819, 319] on div "Show 10 25 50 100 orders Search: 2505410 Date Order # PO number Order Status Or…" at bounding box center [835, 522] width 661 height 422
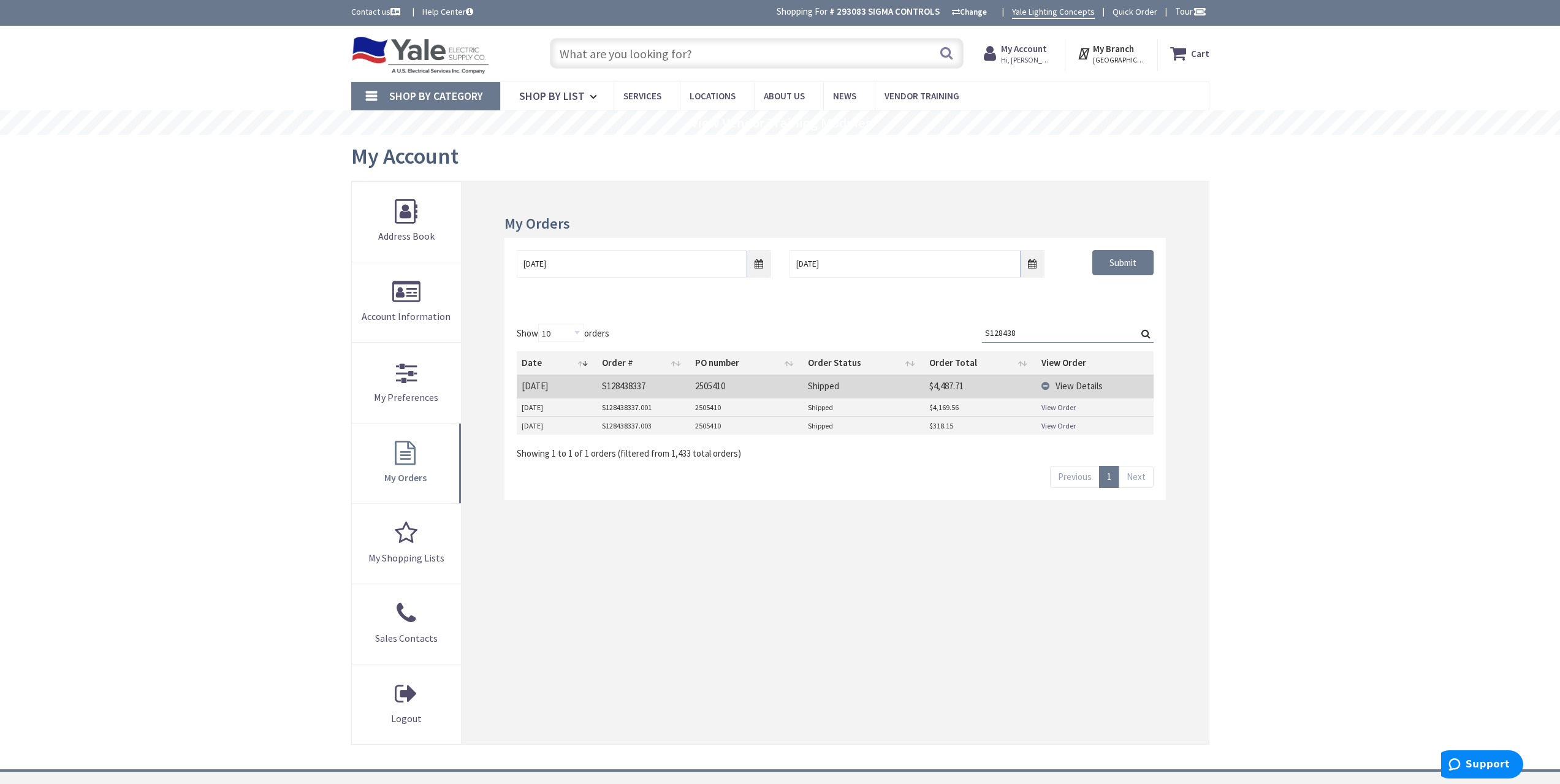
type input "S128438"
click at [173, 401] on div "Skip to Content Toggle Nav Search Cart My Cart Close" at bounding box center [780, 514] width 1560 height 978
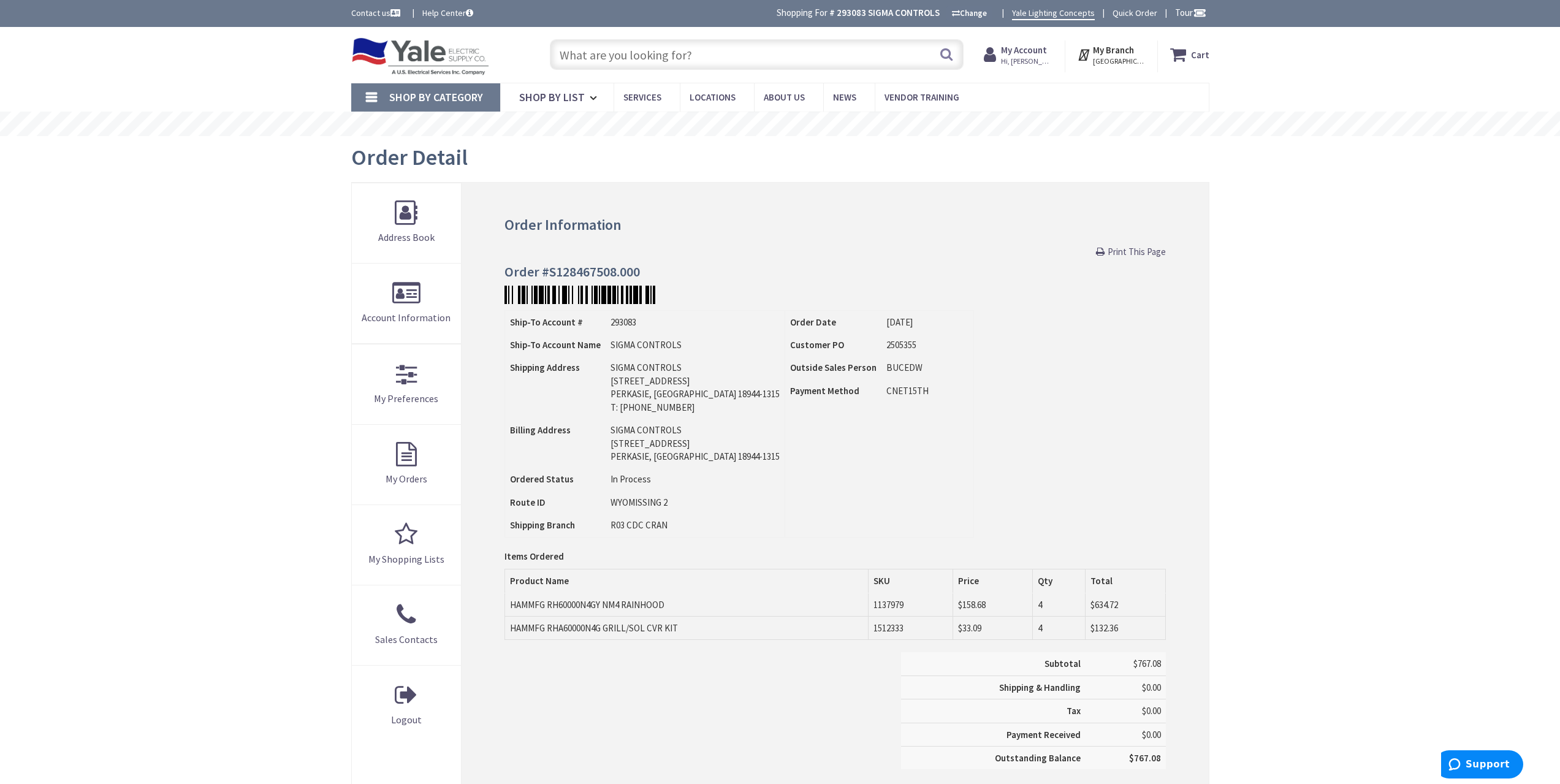
click at [140, 279] on div "Skip to Content Toggle Nav Search Cart My Cart Close" at bounding box center [780, 551] width 1560 height 1049
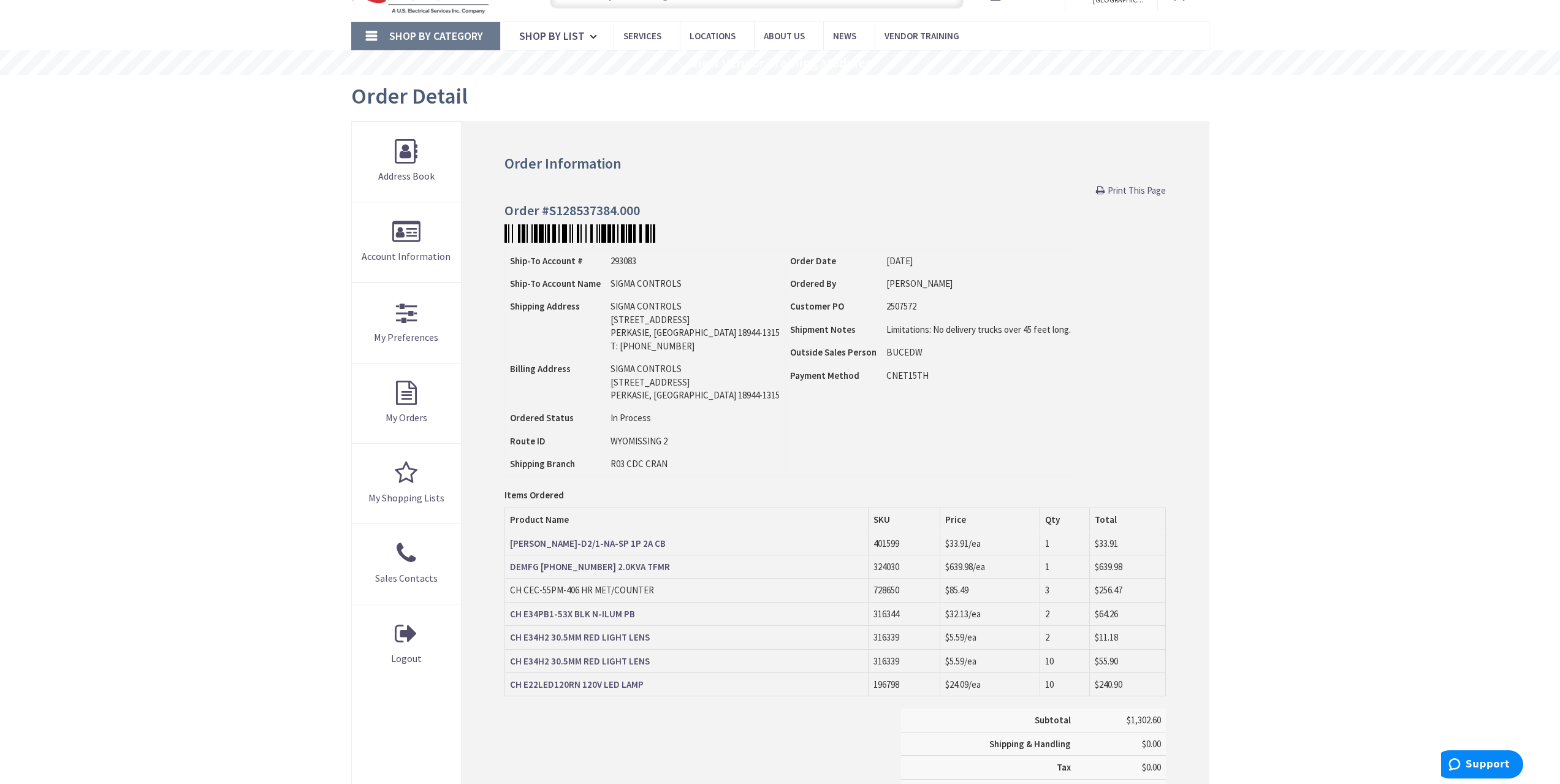
scroll to position [62, 0]
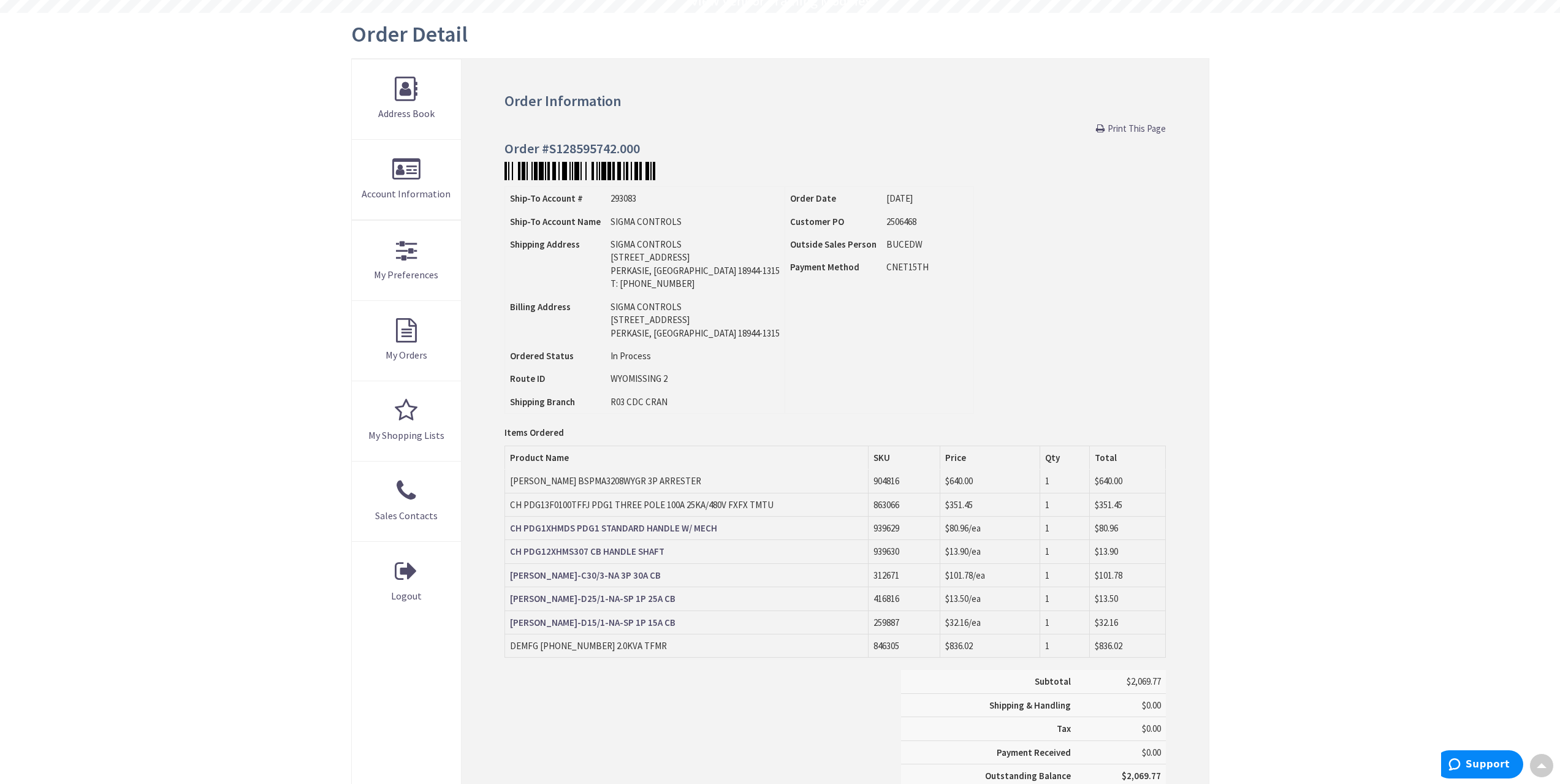
scroll to position [123, 0]
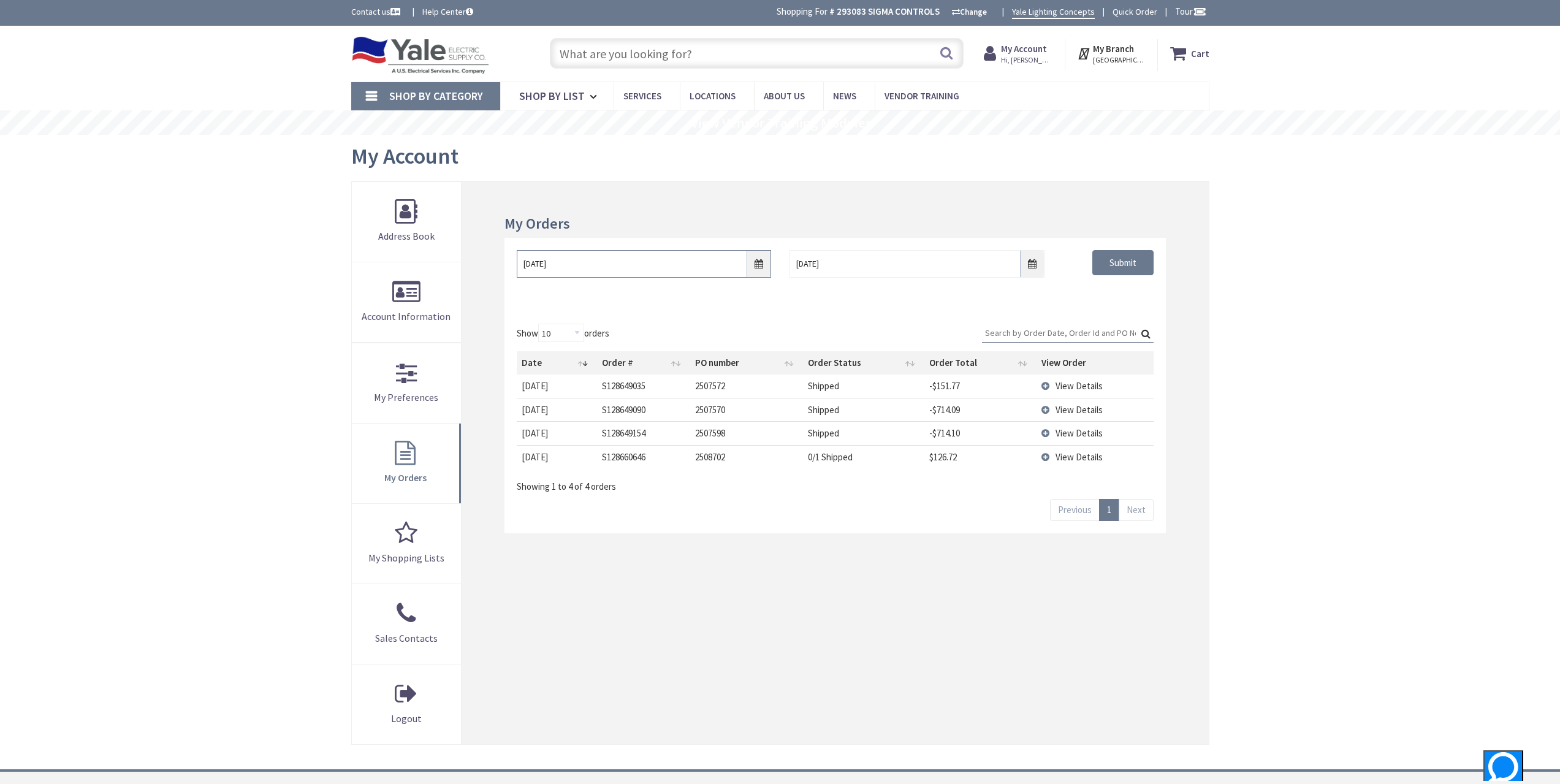
click at [751, 265] on input "[DATE]" at bounding box center [644, 264] width 255 height 28
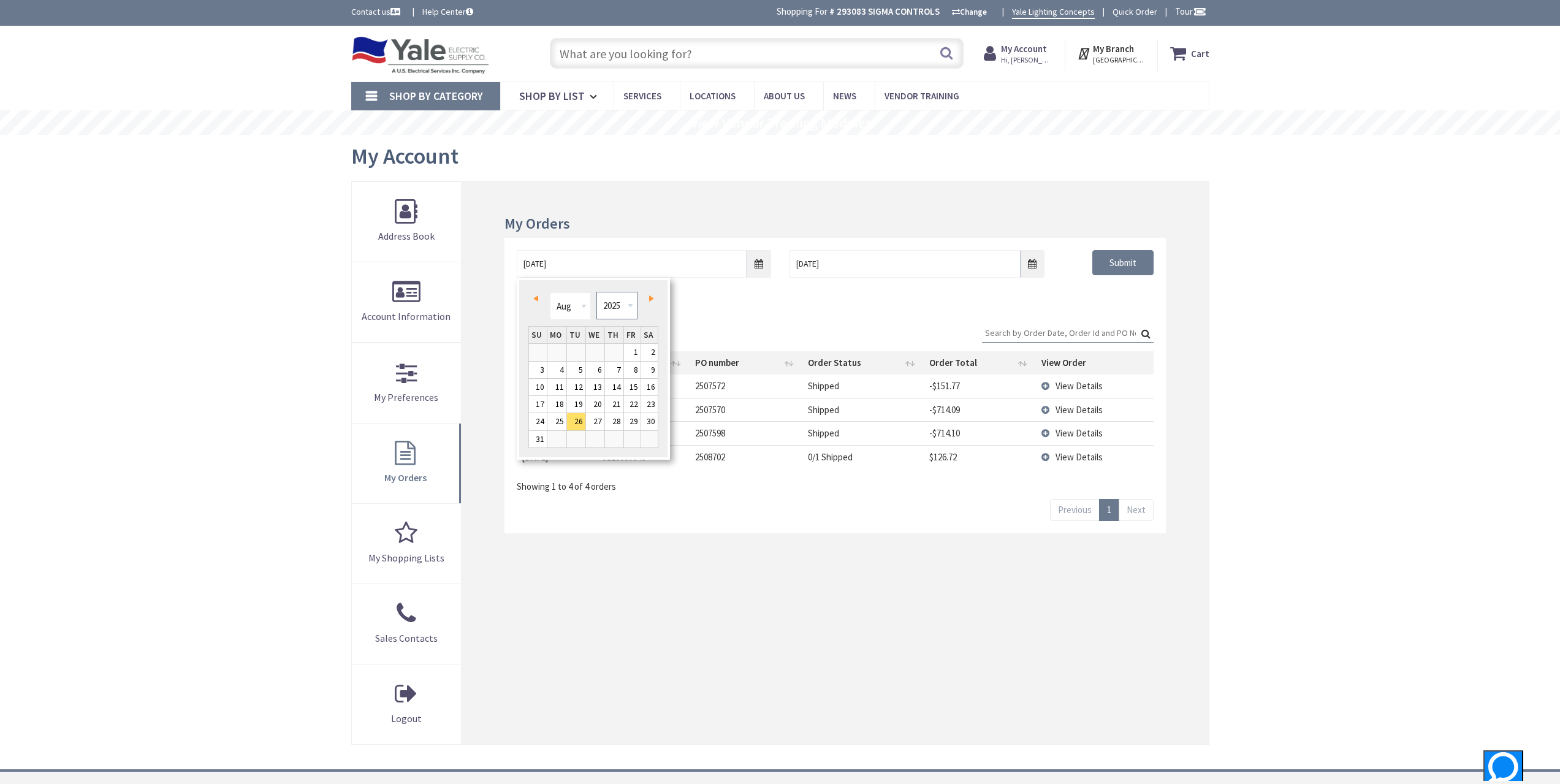
click at [619, 314] on select "1980 1981 1982 1983 1984 1985 1986 1987 1988 1989 1990 1991 1992 1993 1994 1995…" at bounding box center [617, 306] width 41 height 28
type input "[DATE]"
click at [1135, 285] on div "[DATE] [DATE] Submit" at bounding box center [835, 268] width 655 height 37
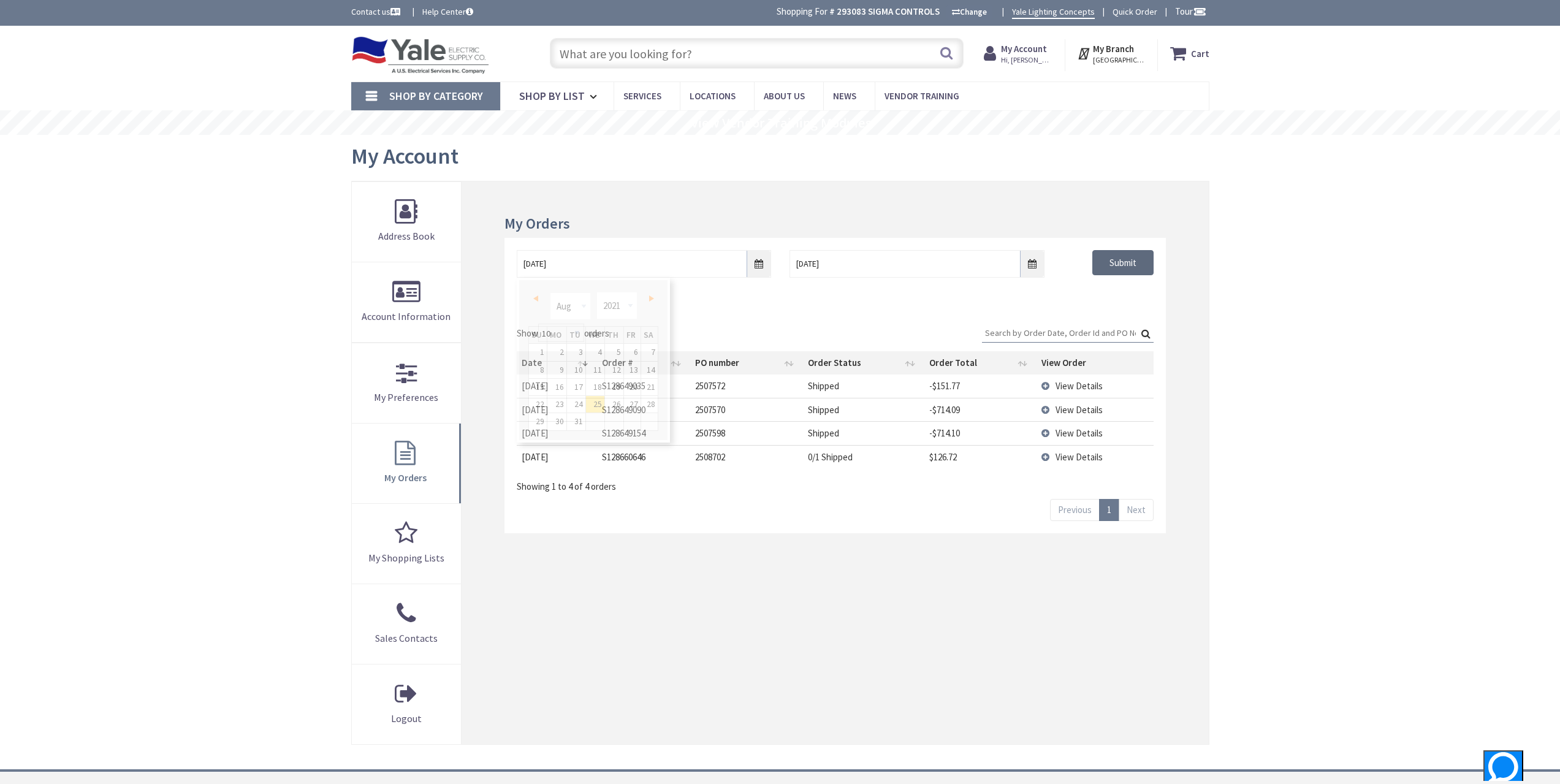
click at [1129, 262] on input "Submit" at bounding box center [1123, 262] width 61 height 26
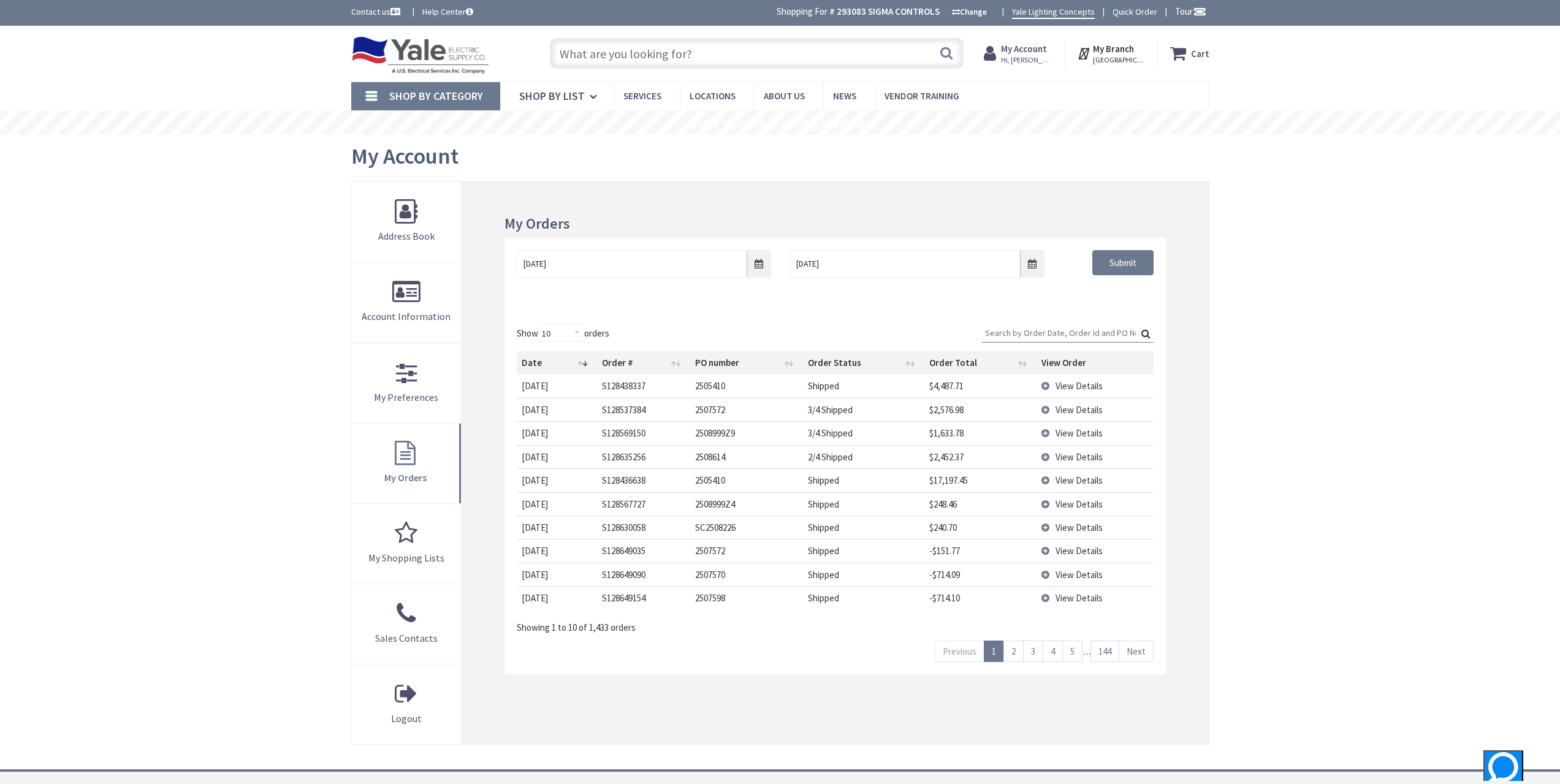
click at [1063, 408] on span "View Details" at bounding box center [1080, 410] width 47 height 12
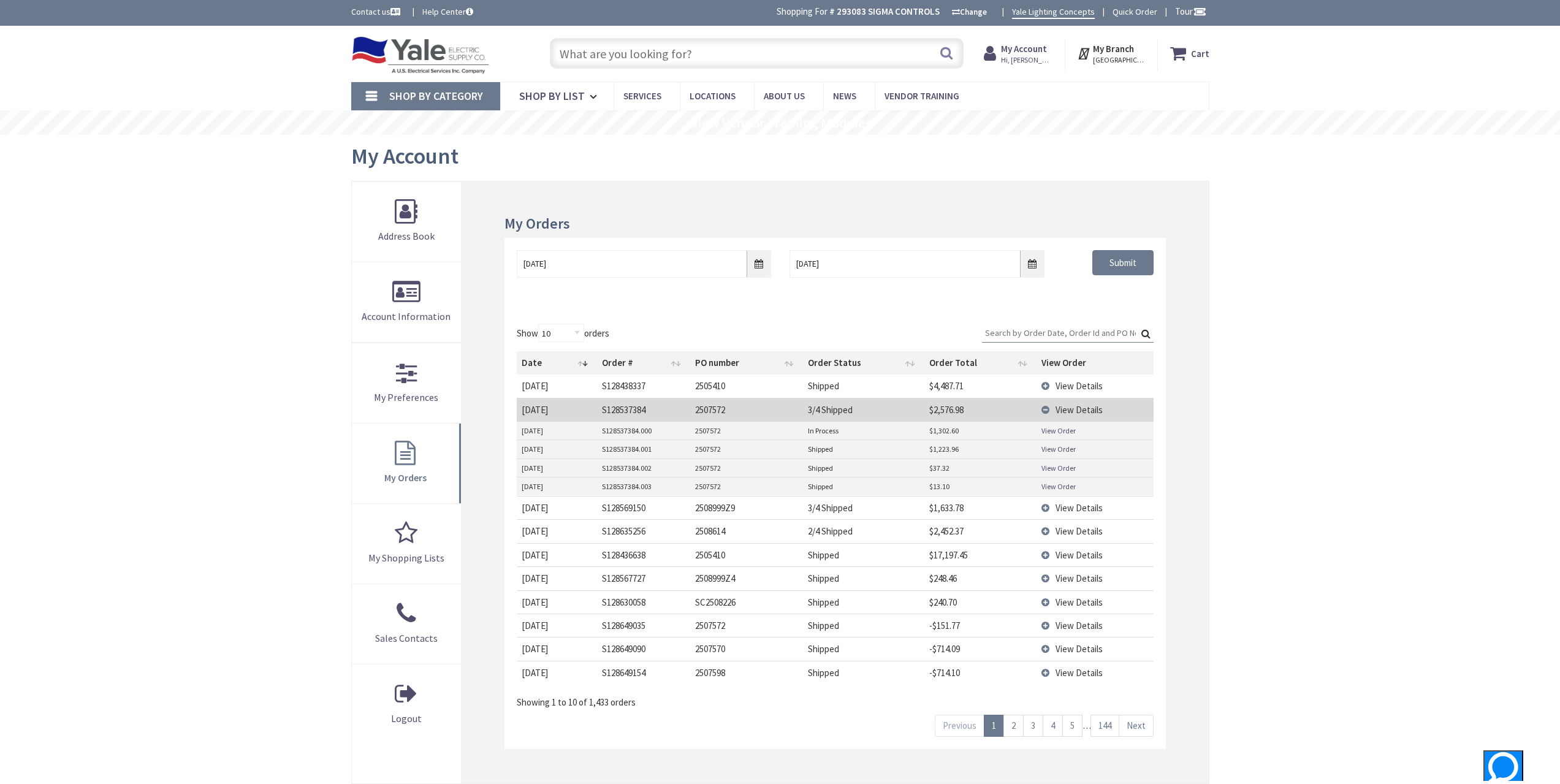
click at [1063, 408] on span "View Details" at bounding box center [1080, 410] width 47 height 12
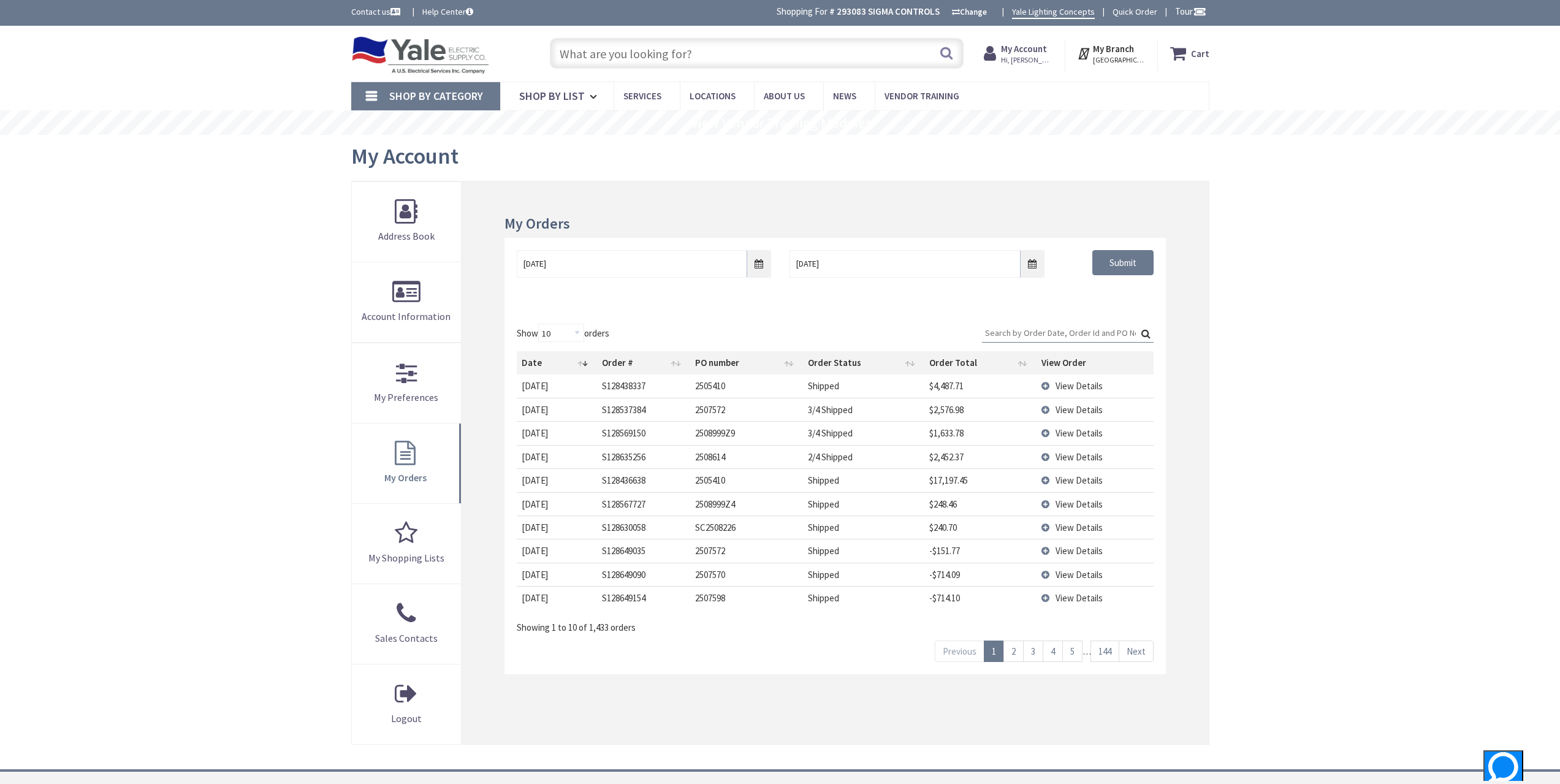
click at [1060, 442] on td "View Details" at bounding box center [1095, 432] width 116 height 23
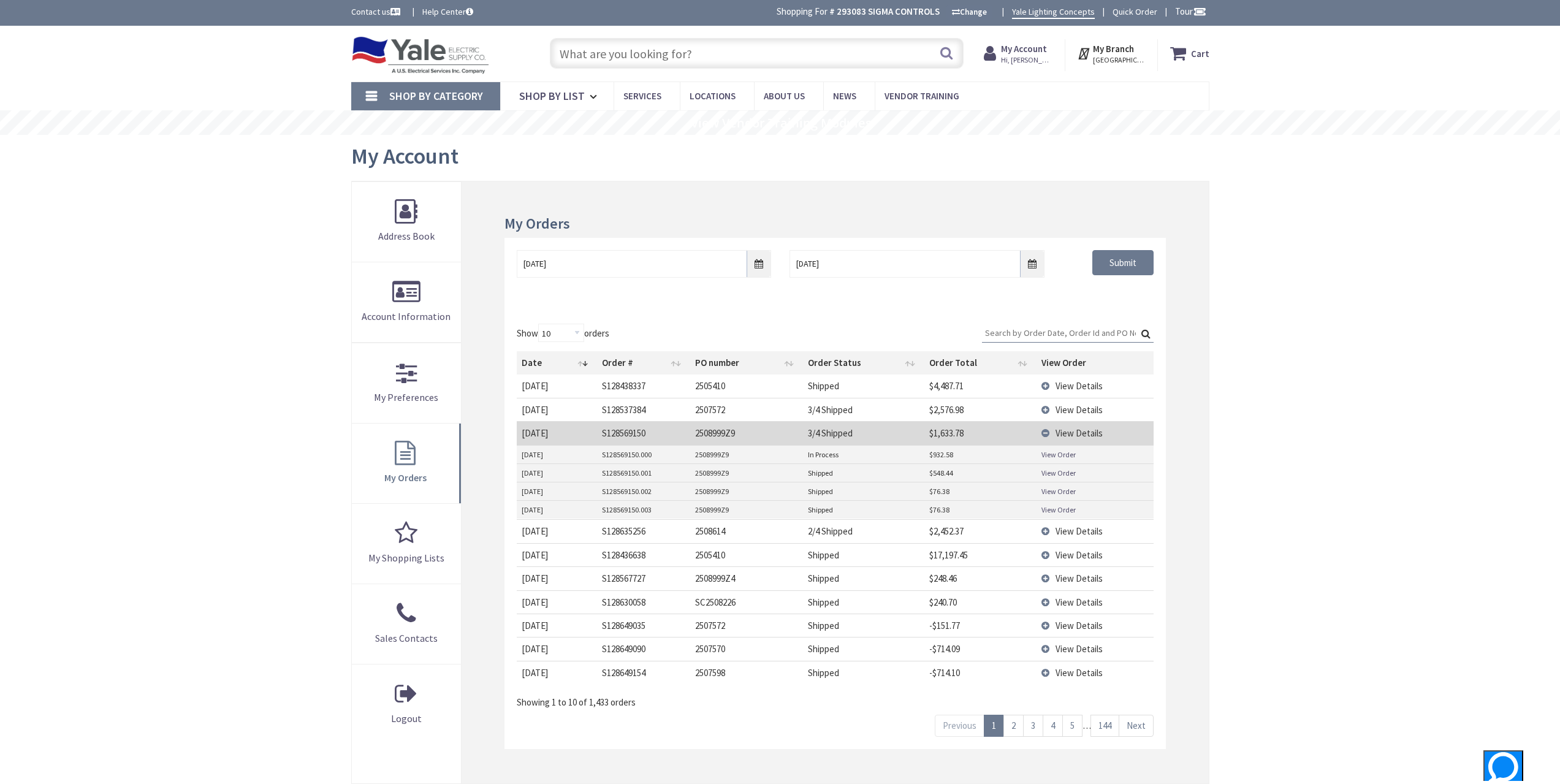
click at [1060, 442] on td "View Details" at bounding box center [1095, 432] width 116 height 23
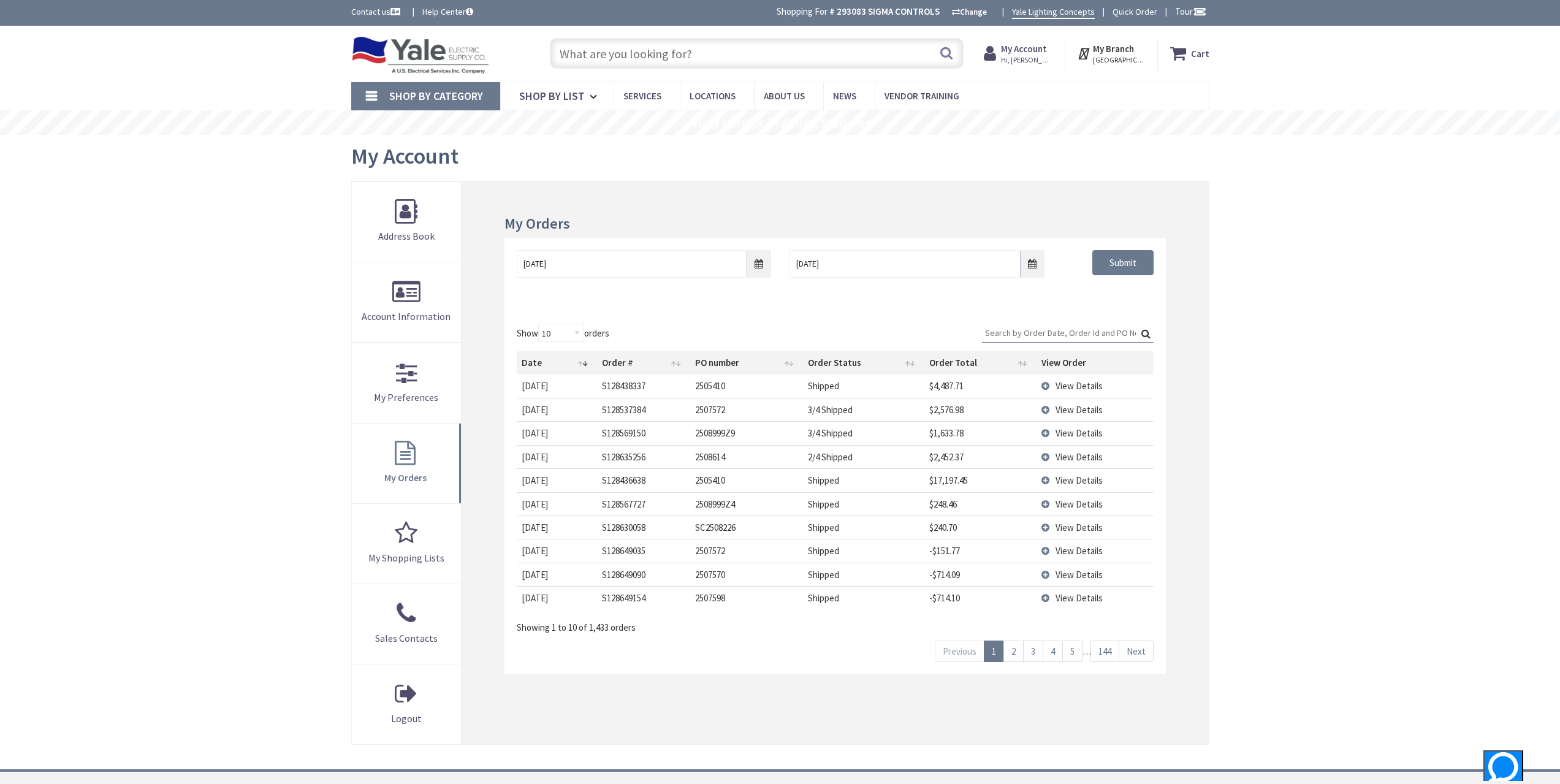
click at [1094, 453] on span "View Details" at bounding box center [1080, 457] width 47 height 12
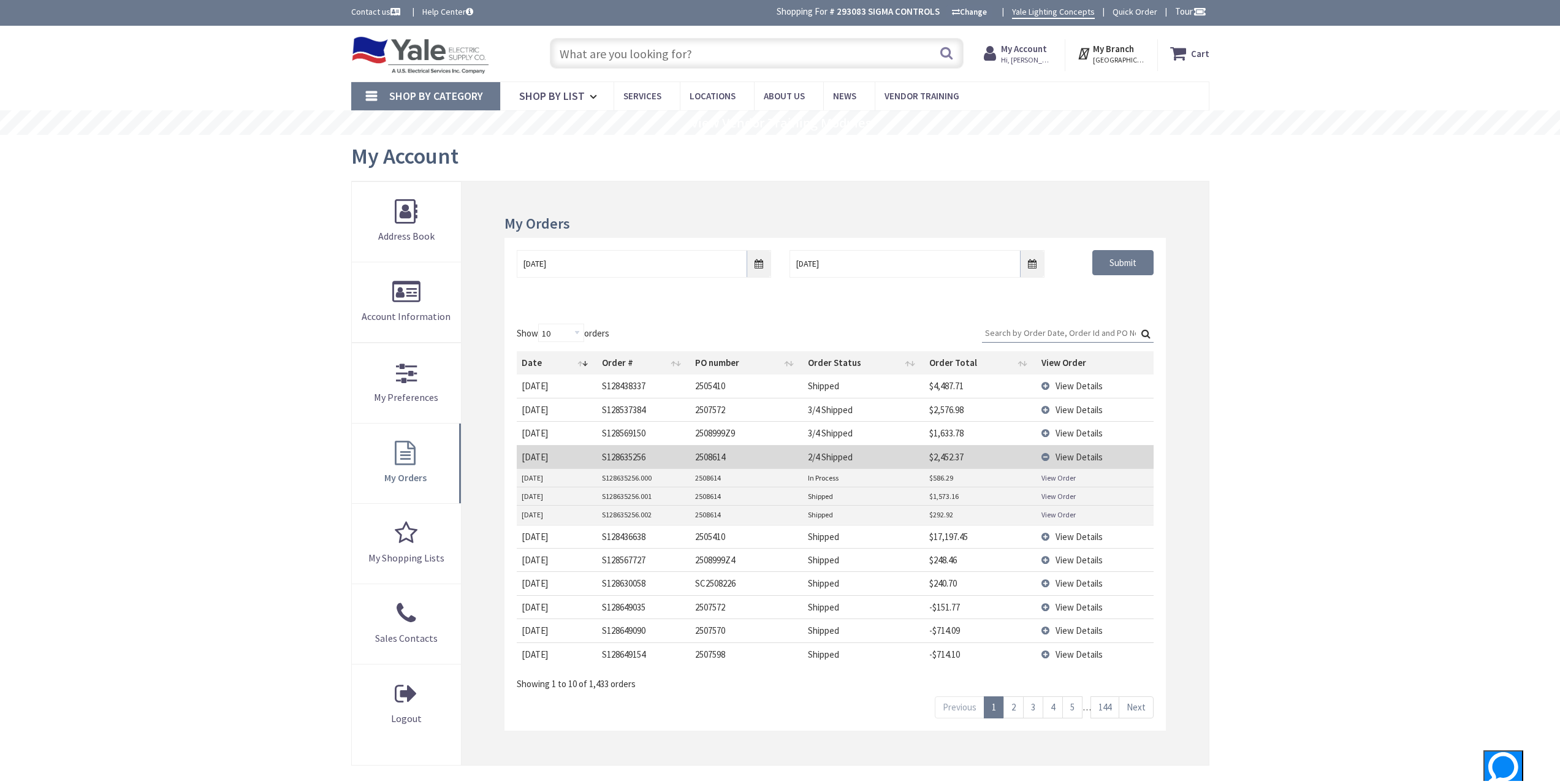
click at [1103, 452] on td "View Details" at bounding box center [1095, 456] width 116 height 23
